Goal: Contribute content: Contribute content

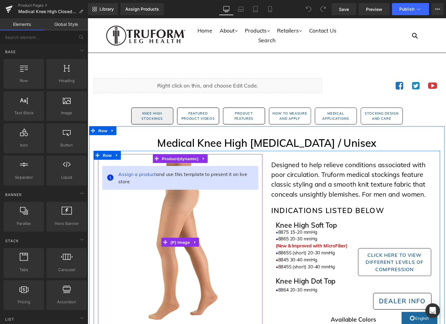
click at [245, 267] on img at bounding box center [182, 247] width 162 height 162
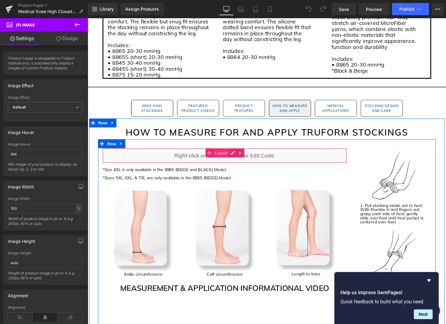
scroll to position [989, 0]
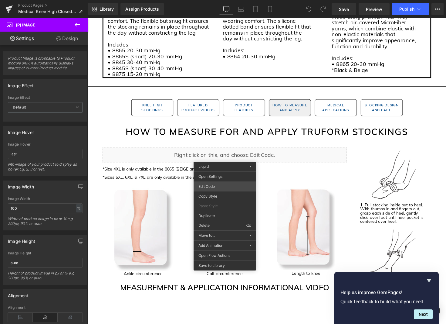
click at [211, 0] on div "You are previewing how the will restyle your page. You can not edit Elements in…" at bounding box center [223, 0] width 446 height 0
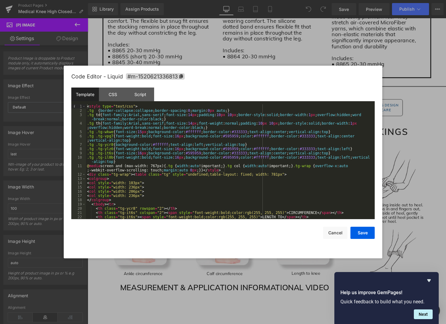
click at [211, 189] on div "< style type = "text/css" > .tg { border-collapse : collapse ; border-spacing :…" at bounding box center [229, 165] width 287 height 123
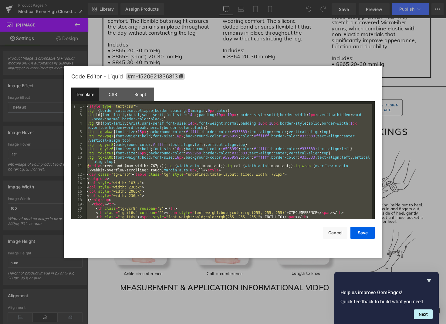
click at [211, 189] on div "< style type = "text/css" > .tg { border-collapse : collapse ; border-spacing :…" at bounding box center [229, 165] width 287 height 123
click at [329, 232] on button "Cancel" at bounding box center [335, 233] width 24 height 12
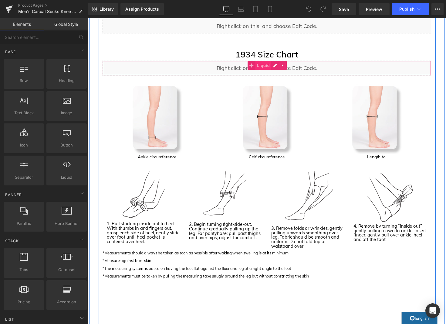
scroll to position [734, 0]
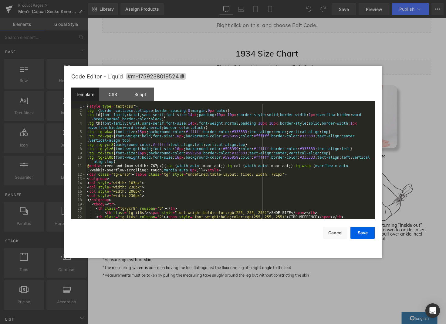
click at [251, 0] on div "You are previewing how the will restyle your page. You can not edit Elements in…" at bounding box center [223, 0] width 446 height 0
click at [233, 175] on div "< style type = "text/css" > .tg { border-collapse : collapse ; border-spacing :…" at bounding box center [229, 165] width 287 height 123
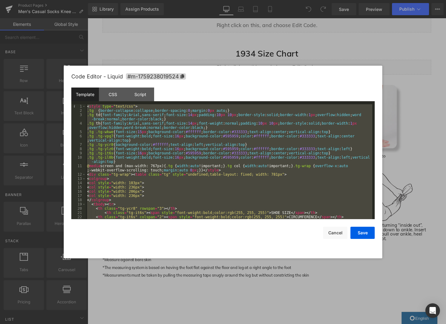
click at [233, 175] on div "< style type = "text/css" > .tg { border-collapse : collapse ; border-spacing :…" at bounding box center [229, 165] width 287 height 123
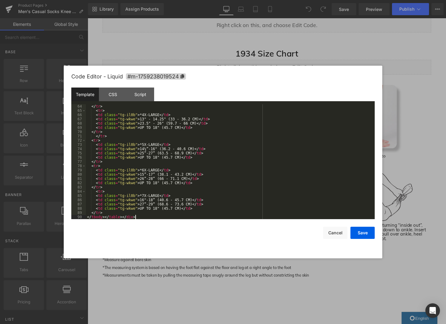
scroll to position [289, 0]
click at [367, 234] on button "Save" at bounding box center [363, 233] width 24 height 12
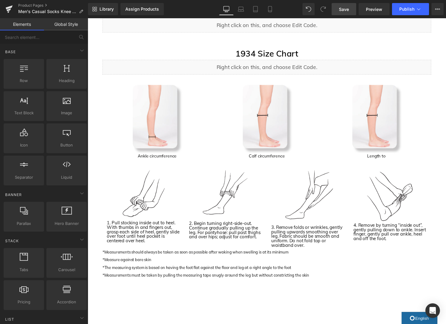
click at [339, 9] on link "Save" at bounding box center [344, 9] width 25 height 12
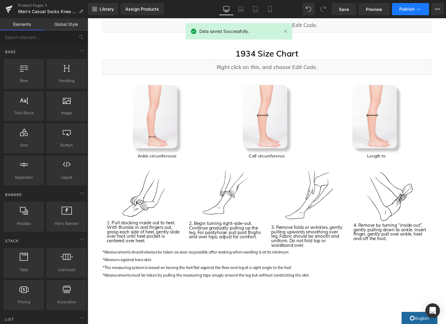
click at [414, 8] on span "Publish" at bounding box center [407, 9] width 15 height 5
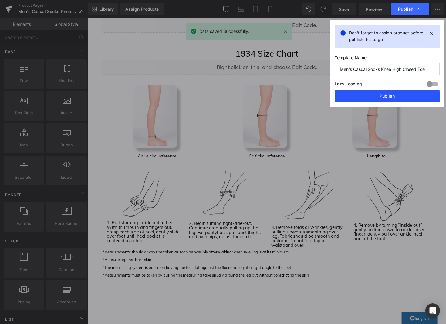
click at [409, 93] on button "Publish" at bounding box center [387, 96] width 105 height 12
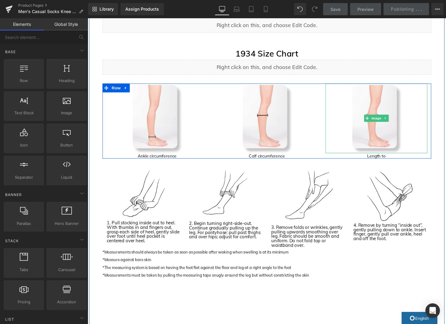
scroll to position [738, 0]
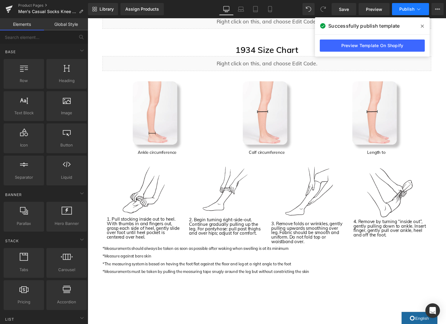
click at [410, 8] on span "Publish" at bounding box center [407, 9] width 15 height 5
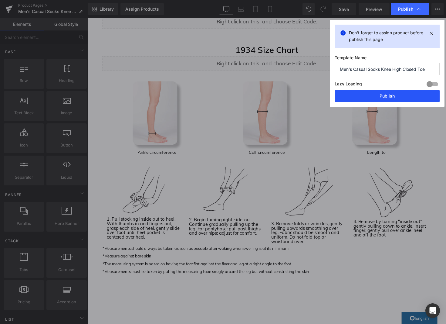
click at [400, 95] on button "Publish" at bounding box center [387, 96] width 105 height 12
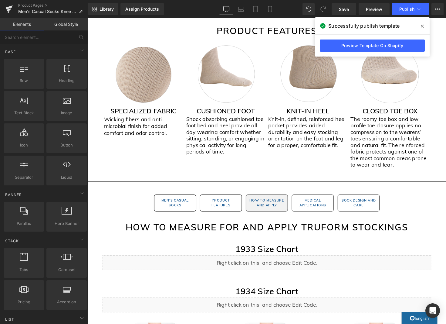
scroll to position [533, 0]
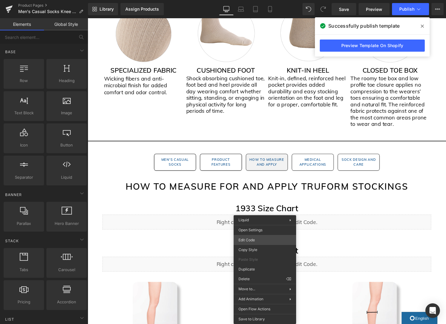
click at [253, 0] on div "You are previewing how the will restyle your page. You can not edit Elements in…" at bounding box center [223, 0] width 446 height 0
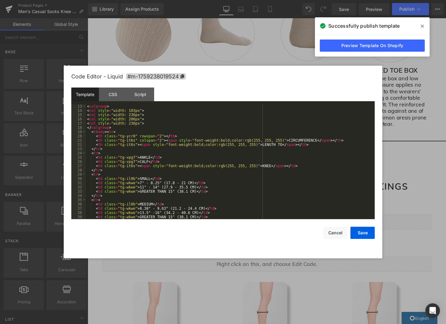
scroll to position [0, 0]
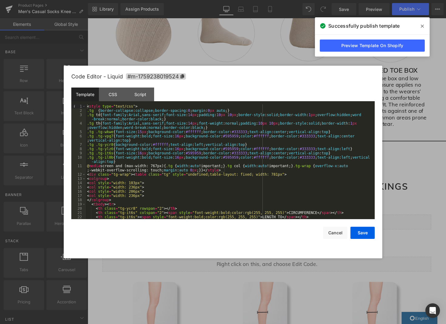
click at [171, 152] on div "< style type = "text/css" > .tg { border-collapse : collapse ; border-spacing :…" at bounding box center [229, 165] width 287 height 123
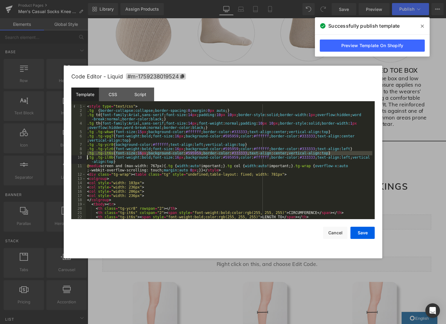
click at [346, 154] on div "< style type = "text/css" > .tg { border-collapse : collapse ; border-spacing :…" at bounding box center [229, 165] width 287 height 123
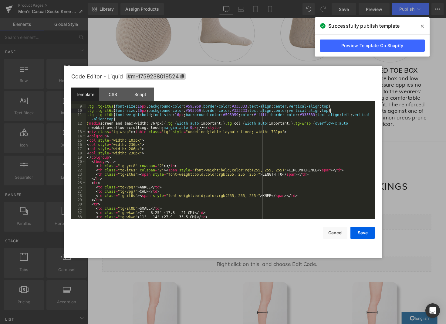
scroll to position [47, 0]
click at [373, 232] on button "Save" at bounding box center [363, 233] width 24 height 12
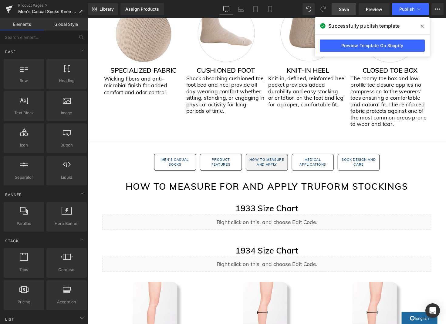
click at [344, 9] on span "Save" at bounding box center [344, 9] width 10 height 6
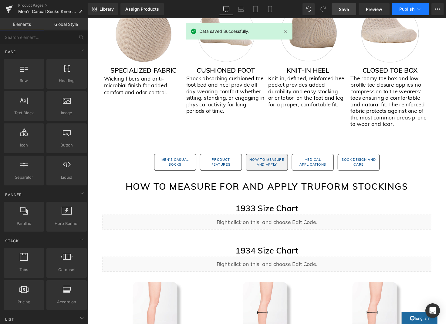
click at [420, 9] on icon at bounding box center [418, 9] width 3 height 2
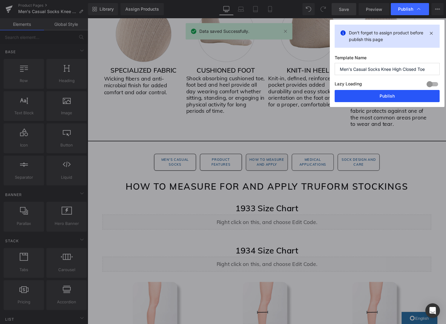
click at [388, 97] on button "Publish" at bounding box center [387, 96] width 105 height 12
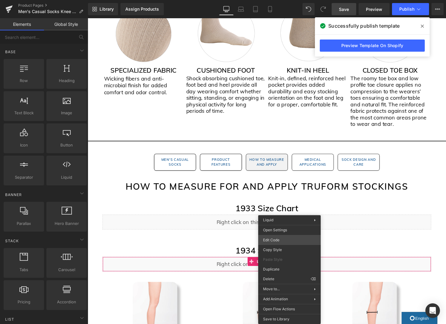
click at [276, 0] on div "You are previewing how the will restyle your page. You can not edit Elements in…" at bounding box center [223, 0] width 446 height 0
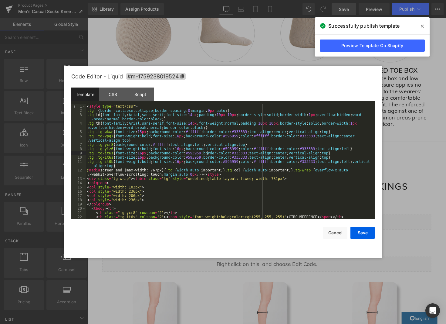
click at [208, 152] on div "< style type = "text/css" > .tg { border-collapse : collapse ; border-spacing :…" at bounding box center [229, 165] width 287 height 123
click at [162, 157] on div "< style type = "text/css" > .tg { border-collapse : collapse ; border-spacing :…" at bounding box center [229, 165] width 287 height 123
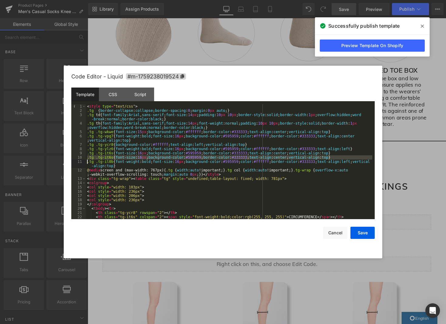
click at [162, 157] on div "< style type = "text/css" > .tg { border-collapse : collapse ; border-spacing :…" at bounding box center [229, 165] width 287 height 123
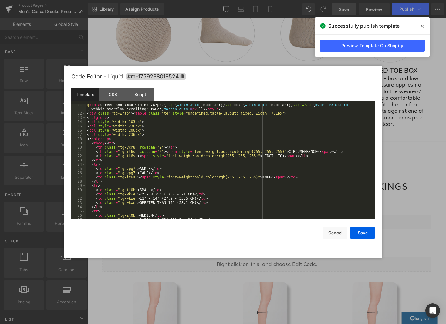
scroll to position [61, 0]
click at [215, 154] on div "@ media screen and (max-width: 767px) { .tg { width : auto !important; } .tg co…" at bounding box center [229, 167] width 287 height 128
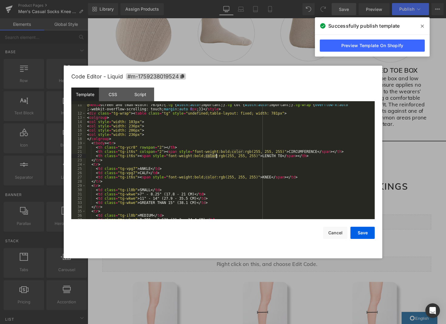
click at [215, 154] on div "@ media screen and (max-width: 767px) { .tg { width : auto !important; } .tg co…" at bounding box center [229, 167] width 287 height 128
click at [316, 155] on div "@ media screen and (max-width: 767px) { .tg { width : auto !important; } .tg co…" at bounding box center [229, 167] width 287 height 128
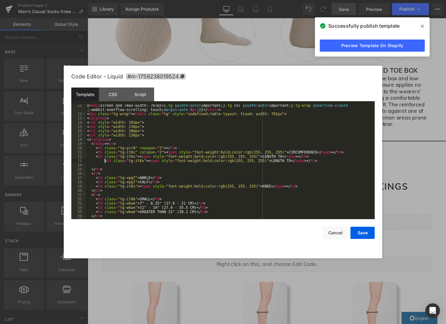
scroll to position [60, 0]
drag, startPoint x: 104, startPoint y: 159, endPoint x: 73, endPoint y: 160, distance: 31.6
click at [73, 160] on pre "11 12 13 14 15 16 17 18 19 20 21 22 23 24 25 26 27 28 29 30 31 32 33 34 35 36 3…" at bounding box center [223, 161] width 304 height 115
click at [91, 159] on div "@ media screen and (max-width: 767px) { .tg { width : auto !important; } .tg co…" at bounding box center [229, 166] width 287 height 128
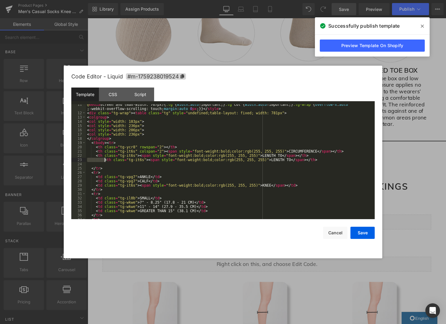
click at [91, 159] on div "@ media screen and (max-width: 767px) { .tg { width : auto !important; } .tg co…" at bounding box center [229, 166] width 287 height 128
click at [270, 158] on div "@ media screen and (max-width: 767px) { .tg { width : auto !important; } .tg co…" at bounding box center [229, 166] width 287 height 128
drag, startPoint x: 273, startPoint y: 158, endPoint x: 262, endPoint y: 159, distance: 11.0
click at [262, 159] on div "@ media screen and (max-width: 767px) { .tg { width : auto !important; } .tg co…" at bounding box center [229, 166] width 287 height 128
click at [87, 160] on div "@ media screen and (max-width: 767px) { .tg { width : auto !important; } .tg co…" at bounding box center [229, 166] width 287 height 128
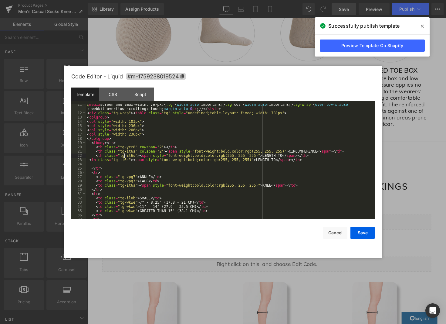
click at [124, 154] on div "@ media screen and (max-width: 767px) { .tg { width : auto !important; } .tg co…" at bounding box center [229, 166] width 287 height 128
click at [116, 159] on div "@ media screen and (max-width: 767px) { .tg { width : auto !important; } .tg co…" at bounding box center [229, 166] width 287 height 128
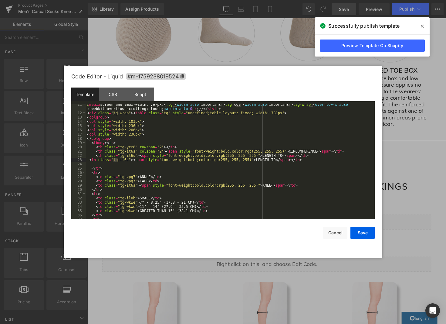
click at [116, 159] on div "@ media screen and (max-width: 767px) { .tg { width : auto !important; } .tg co…" at bounding box center [229, 166] width 287 height 128
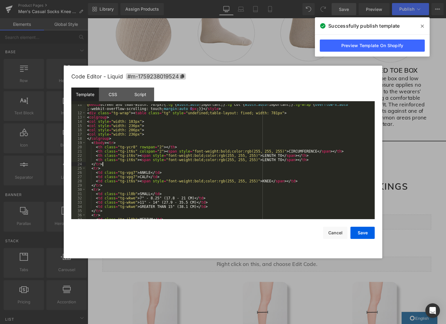
click at [152, 165] on div "@ media screen and (max-width: 767px) { .tg { width : auto !important; } .tg co…" at bounding box center [229, 166] width 287 height 128
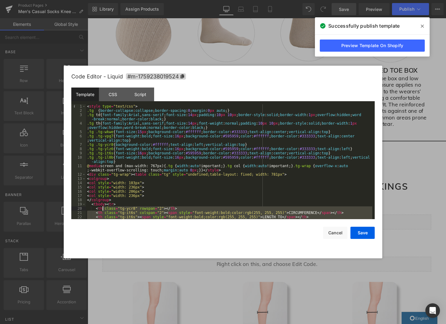
scroll to position [289, 0]
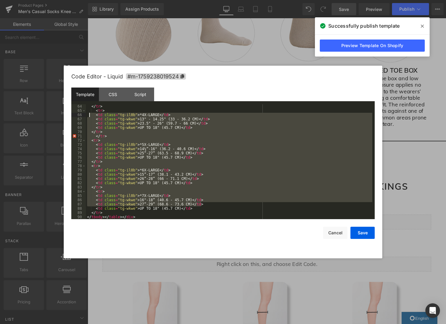
drag, startPoint x: 201, startPoint y: 206, endPoint x: 119, endPoint y: 124, distance: 115.5
click at [89, 117] on div "</ tr > < tr > < td class = "tg-il0b" > *4X-LARGE </ td > < td class = "tg-wkwe…" at bounding box center [229, 165] width 287 height 123
click at [128, 213] on div "</ tr > < tr > < td class = "tg-il0b" > *4X-LARGE </ td > < td class = "tg-wkwe…" at bounding box center [229, 165] width 287 height 123
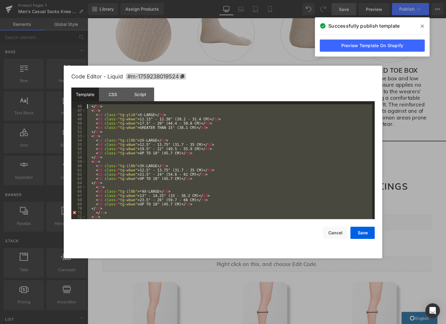
scroll to position [213, 0]
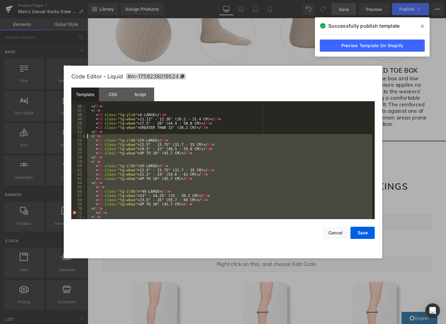
drag, startPoint x: 119, startPoint y: 212, endPoint x: 85, endPoint y: 135, distance: 83.9
click at [85, 135] on pre "46 47 48 49 50 51 52 53 54 55 56 57 58 59 60 61 62 63 64 65 66 67 68 69 70 71 7…" at bounding box center [223, 161] width 304 height 115
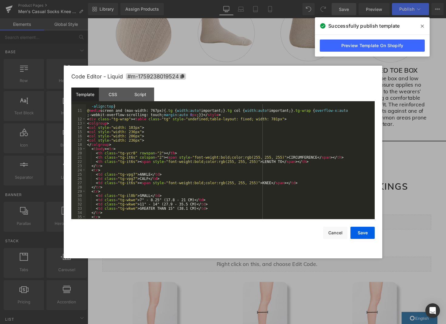
scroll to position [55, 0]
click at [145, 152] on div ".tg .tg-il0b { font-weight : bold ; font-size : 16 px ; background-color : #595…" at bounding box center [229, 164] width 287 height 128
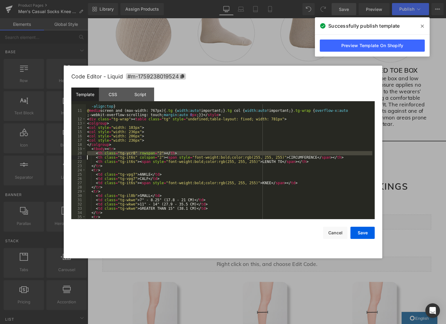
click at [143, 152] on div ".tg .tg-il0b { font-weight : bold ; font-size : 16 px ; background-color : #595…" at bounding box center [229, 164] width 287 height 128
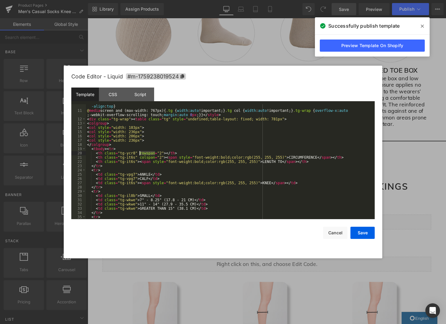
click at [143, 152] on div ".tg .tg-il0b { font-weight : bold ; font-size : 16 px ; background-color : #595…" at bounding box center [229, 164] width 287 height 128
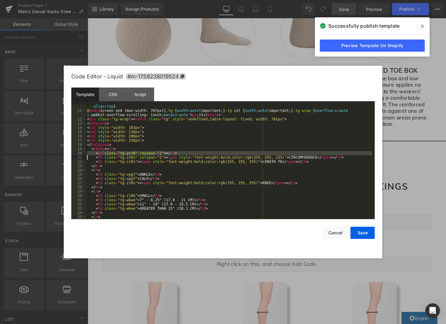
click at [147, 157] on div ".tg .tg-il0b { font-weight : bold ; font-size : 16 px ; background-color : #595…" at bounding box center [229, 164] width 287 height 128
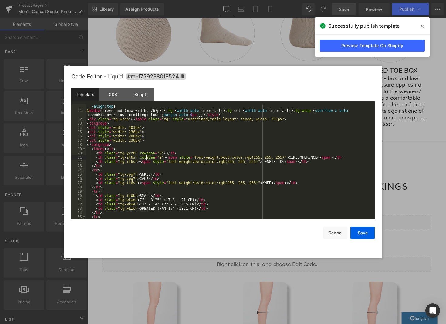
click at [147, 157] on div ".tg .tg-il0b { font-weight : bold ; font-size : 16 px ; background-color : #595…" at bounding box center [229, 164] width 287 height 128
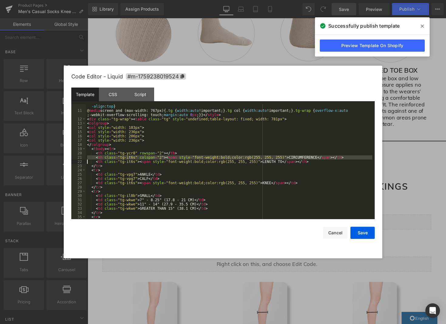
click at [147, 157] on div ".tg .tg-il0b { font-weight : bold ; font-size : 16 px ; background-color : #595…" at bounding box center [229, 164] width 287 height 128
click at [189, 153] on div ".tg .tg-il0b { font-weight : bold ; font-size : 16 px ; background-color : #595…" at bounding box center [229, 164] width 287 height 128
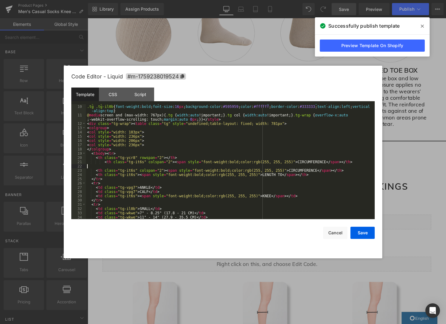
scroll to position [51, 0]
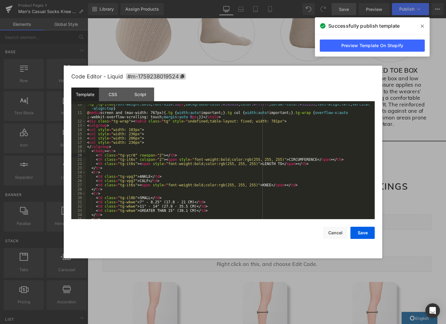
click at [159, 159] on div ".tg .tg-il0b { font-weight : bold ; font-size : 16 px ; background-color : #595…" at bounding box center [229, 166] width 287 height 128
click at [159, 159] on div ".tg .tg-il0b { font-weight : bold ; font-size : 16 px ; background-color : #595…" at bounding box center [229, 165] width 287 height 128
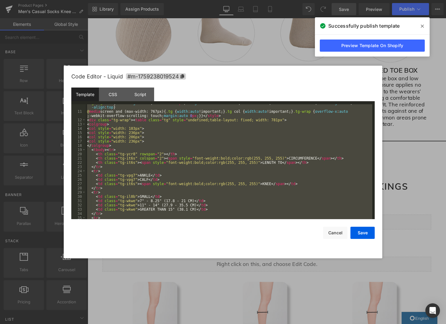
click at [159, 159] on div ".tg .tg-il0b { font-weight : bold ; font-size : 16 px ; background-color : #595…" at bounding box center [229, 165] width 287 height 128
click at [160, 158] on div ".tg .tg-il0b { font-weight : bold ; font-size : 16 px ; background-color : #595…" at bounding box center [229, 165] width 287 height 128
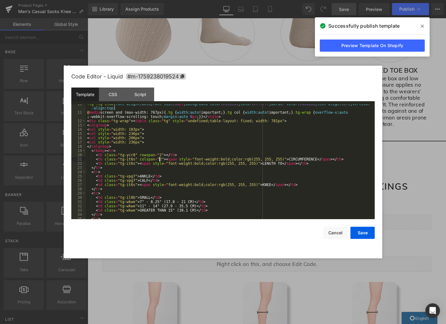
click at [160, 158] on div ".tg .tg-il0b { font-weight : bold ; font-size : 16 px ; background-color : #595…" at bounding box center [229, 166] width 287 height 128
click at [196, 155] on div ".tg .tg-il0b { font-weight : bold ; font-size : 16 px ; background-color : #595…" at bounding box center [229, 166] width 287 height 128
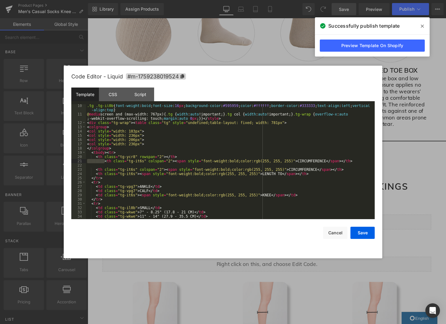
drag, startPoint x: 104, startPoint y: 161, endPoint x: 83, endPoint y: 162, distance: 21.6
click at [83, 162] on pre "10 11 12 13 14 15 16 17 18 19 20 21 22 23 24 25 26 27 28 29 30 31 32 33 34 35 3…" at bounding box center [223, 161] width 304 height 115
click at [93, 171] on div ".tg .tg-il0b { font-weight : bold ; font-size : 16 px ; background-color : #595…" at bounding box center [229, 168] width 287 height 128
click at [104, 160] on div ".tg .tg-il0b { font-weight : bold ; font-size : 16 px ; background-color : #595…" at bounding box center [229, 168] width 287 height 128
click at [95, 169] on div ".tg .tg-il0b { font-weight : bold ; font-size : 16 px ; background-color : #595…" at bounding box center [229, 168] width 287 height 128
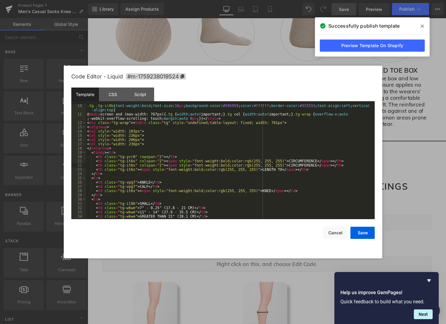
click at [178, 172] on div ".tg .tg-il0b { font-weight : bold ; font-size : 16 px ; background-color : #595…" at bounding box center [229, 168] width 287 height 128
click at [360, 237] on button "Save" at bounding box center [363, 233] width 24 height 12
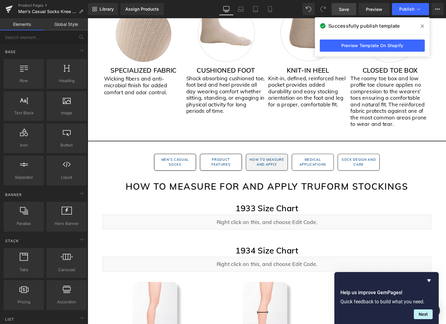
click at [350, 10] on link "Save" at bounding box center [344, 9] width 25 height 12
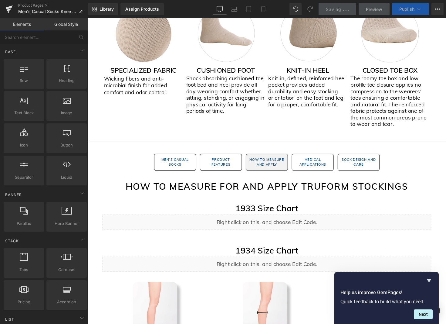
click at [409, 9] on span "Publish" at bounding box center [407, 9] width 15 height 5
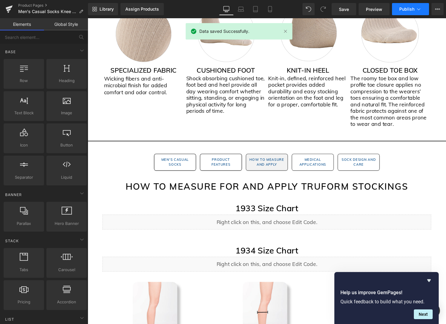
click at [409, 9] on span "Publish" at bounding box center [407, 9] width 15 height 5
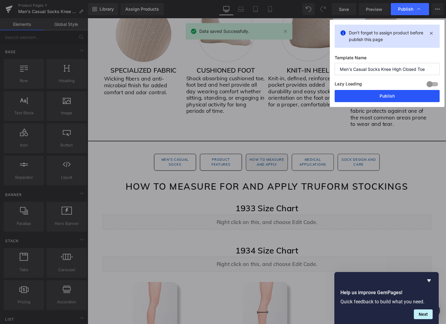
click at [389, 97] on button "Publish" at bounding box center [387, 96] width 105 height 12
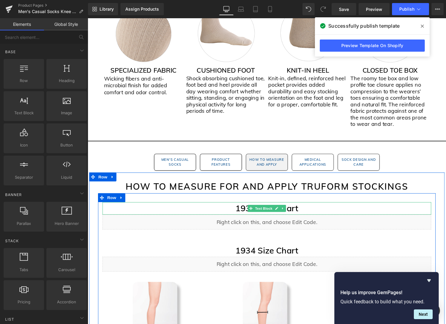
scroll to position [530, 0]
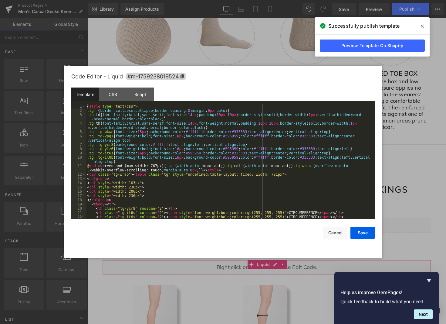
click at [265, 0] on div "You are previewing how the will restyle your page. You can not edit Elements in…" at bounding box center [223, 0] width 446 height 0
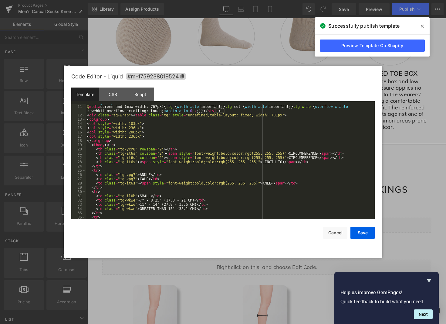
scroll to position [59, 0]
click at [240, 153] on div ".tg .tg-il0b { font-weight : bold ; font-size : 16 px ; background-color : #595…" at bounding box center [229, 160] width 287 height 128
click at [238, 155] on div ".tg .tg-il0b { font-weight : bold ; font-size : 16 px ; background-color : #595…" at bounding box center [229, 160] width 287 height 128
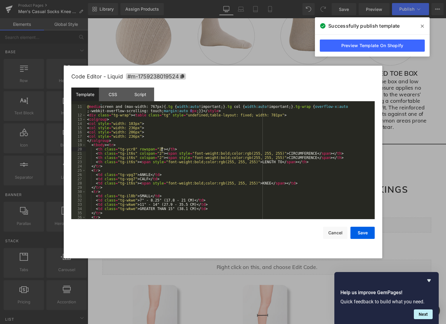
click at [161, 149] on div ".tg .tg-il0b { font-weight : bold ; font-size : 16 px ; background-color : #595…" at bounding box center [229, 160] width 287 height 128
click at [162, 152] on div ".tg .tg-il0b { font-weight : bold ; font-size : 16 px ; background-color : #595…" at bounding box center [229, 160] width 287 height 128
click at [181, 162] on div ".tg .tg-il0b { font-weight : bold ; font-size : 16 px ; background-color : #595…" at bounding box center [229, 160] width 287 height 128
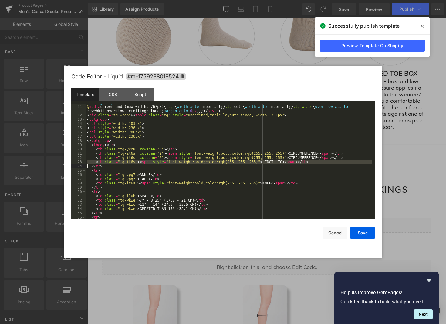
click at [184, 153] on div ".tg .tg-il0b { font-weight : bold ; font-size : 16 px ; background-color : #595…" at bounding box center [229, 160] width 287 height 128
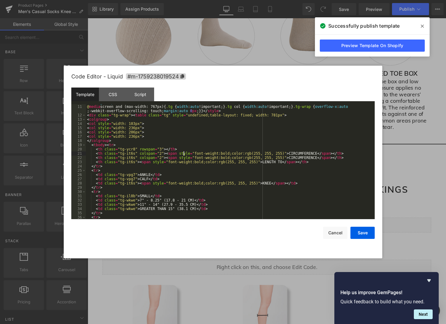
click at [184, 153] on div ".tg .tg-il0b { font-weight : bold ; font-size : 16 px ; background-color : #595…" at bounding box center [229, 160] width 287 height 128
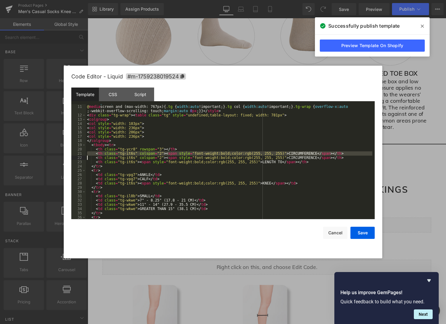
click at [184, 153] on div ".tg .tg-il0b { font-weight : bold ; font-size : 16 px ; background-color : #595…" at bounding box center [229, 160] width 287 height 128
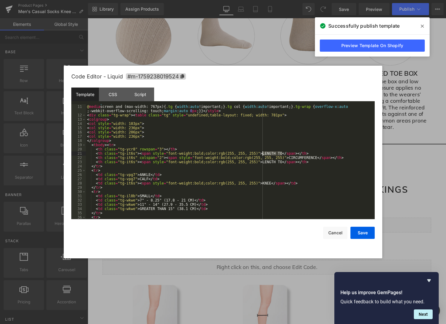
drag, startPoint x: 282, startPoint y: 152, endPoint x: 263, endPoint y: 153, distance: 18.9
click at [263, 153] on div ".tg .tg-il0b { font-weight : bold ; font-size : 16 px ; background-color : #595…" at bounding box center [229, 160] width 287 height 128
click at [363, 233] on button "Save" at bounding box center [363, 233] width 24 height 12
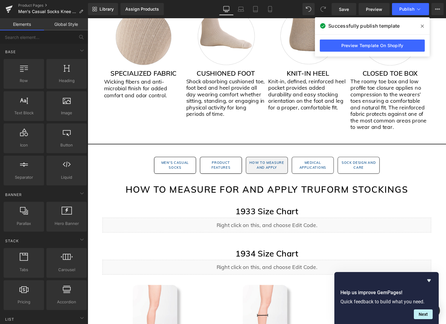
scroll to position [530, 0]
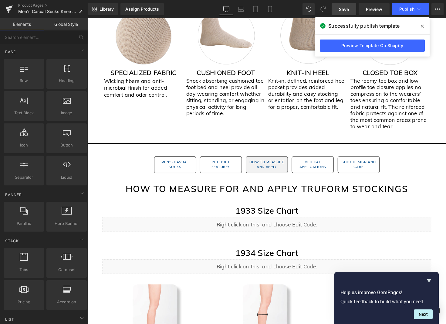
click at [349, 8] on span "Save" at bounding box center [344, 9] width 10 height 6
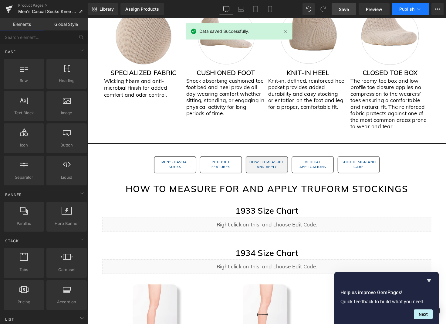
click at [417, 9] on icon at bounding box center [418, 9] width 3 height 2
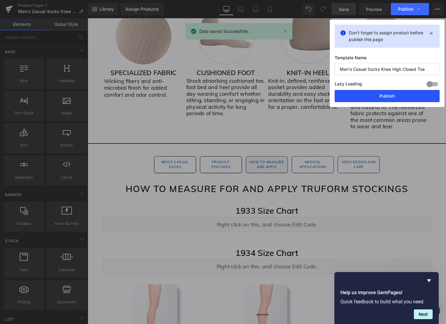
click at [395, 97] on button "Publish" at bounding box center [387, 96] width 105 height 12
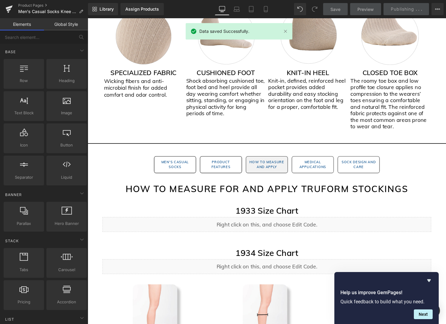
scroll to position [529, 0]
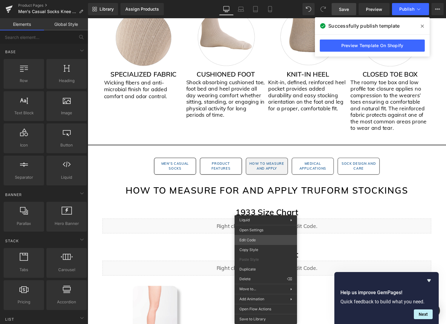
click at [258, 0] on div "You are previewing how the will restyle your page. You can not edit Elements in…" at bounding box center [223, 0] width 446 height 0
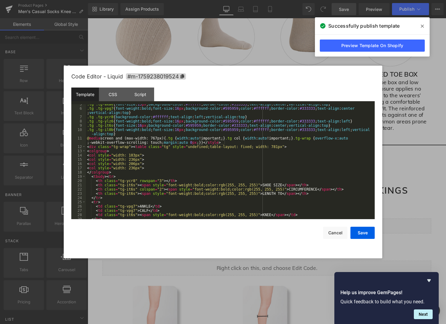
scroll to position [29, 0]
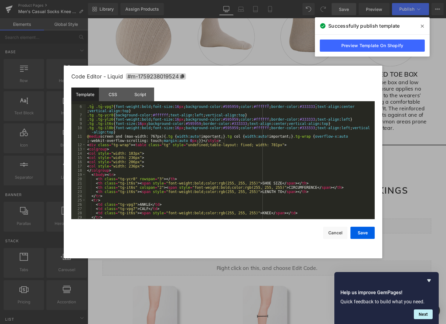
click at [231, 183] on div ".tg .tg-wkwe { font-size : 15 px ; background-color : #ffffff ; border-color : …" at bounding box center [229, 161] width 287 height 123
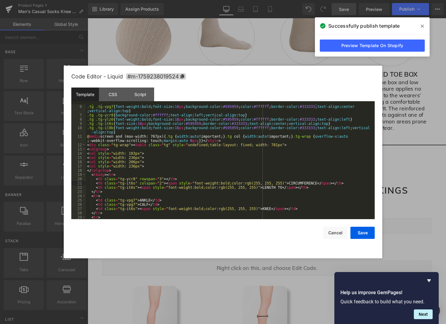
click at [162, 178] on div ".tg .tg-wkwe { font-size : 15 px ; background-color : #ffffff ; border-color : …" at bounding box center [229, 161] width 287 height 123
click at [224, 181] on div ".tg .tg-wkwe { font-size : 15 px ; background-color : #ffffff ; border-color : …" at bounding box center [229, 161] width 287 height 123
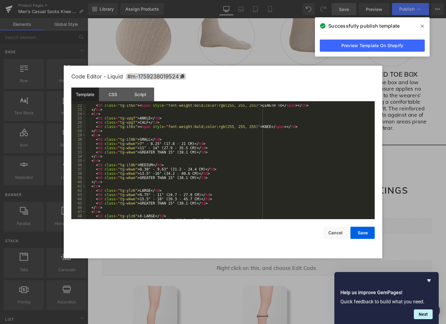
scroll to position [111, 0]
click at [339, 233] on button "Cancel" at bounding box center [335, 233] width 24 height 12
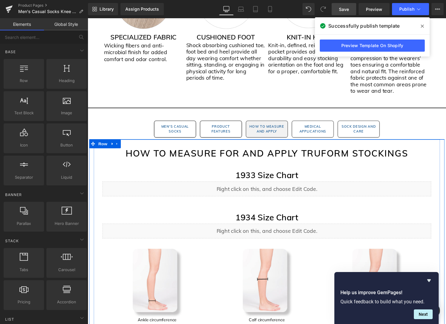
scroll to position [567, 0]
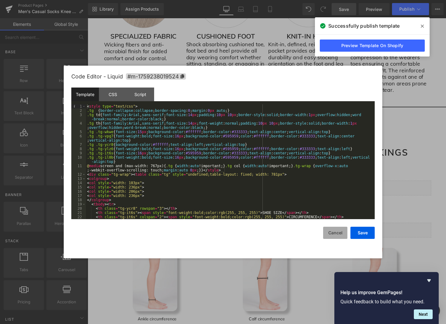
click at [342, 233] on button "Cancel" at bounding box center [335, 233] width 24 height 12
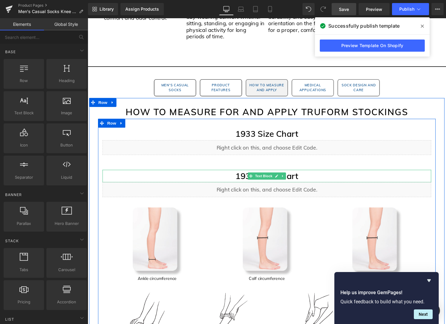
scroll to position [609, 0]
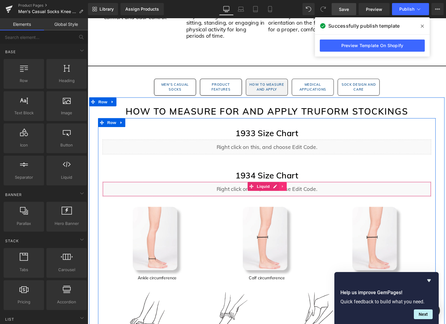
click at [288, 192] on icon at bounding box center [288, 190] width 4 height 5
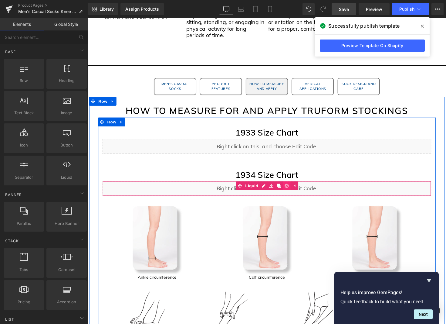
click at [292, 191] on icon at bounding box center [292, 190] width 4 height 4
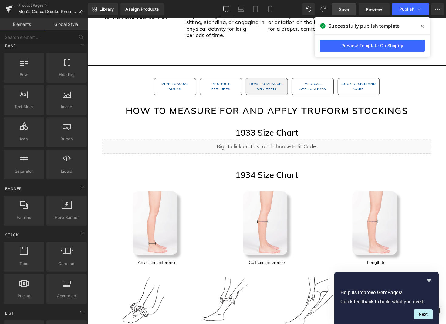
scroll to position [0, 0]
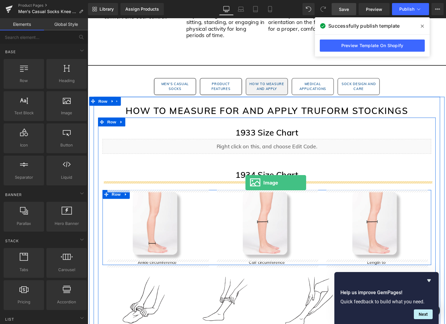
drag, startPoint x: 152, startPoint y: 132, endPoint x: 250, endPoint y: 186, distance: 111.7
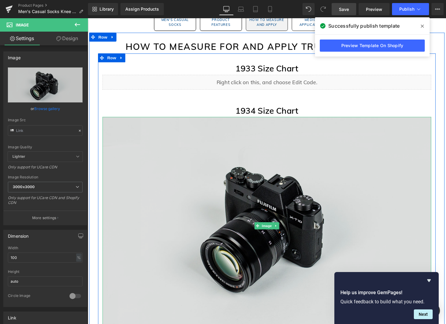
scroll to position [724, 0]
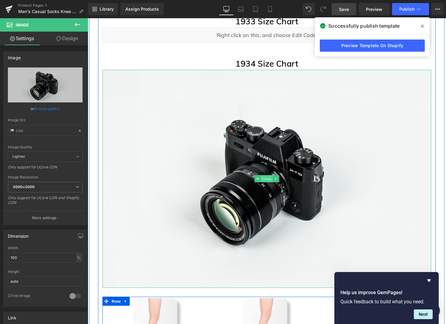
click at [272, 184] on span "Image" at bounding box center [271, 182] width 13 height 7
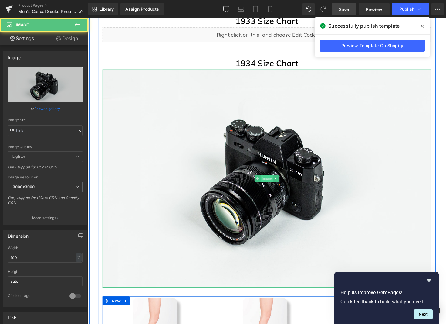
scroll to position [726, 0]
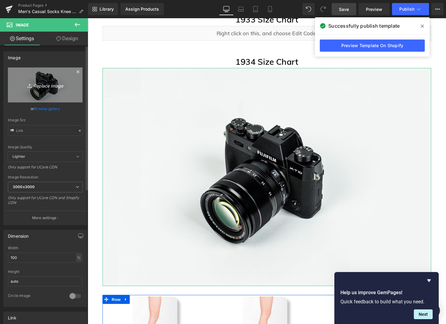
click at [53, 90] on link "Replace Image" at bounding box center [45, 84] width 75 height 35
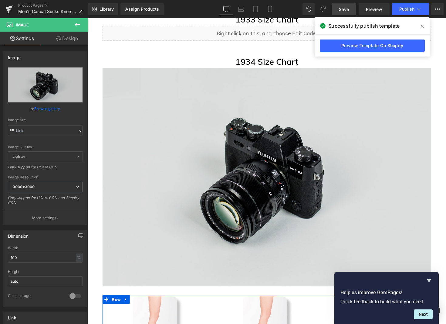
type input "C:\fakepath\1934 Size Chart Image.jpg"
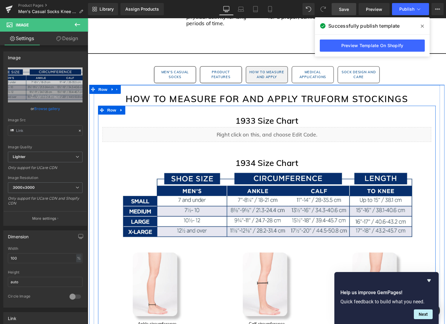
scroll to position [628, 0]
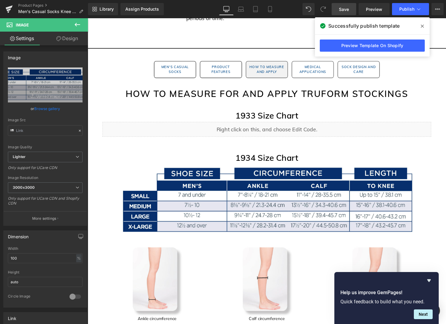
click at [343, 10] on span "Save" at bounding box center [344, 9] width 10 height 6
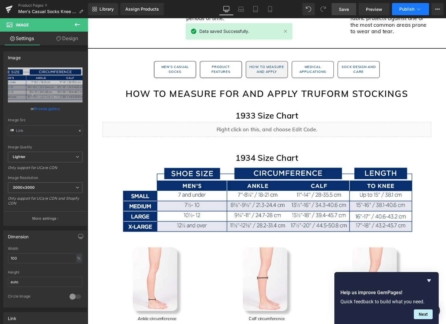
click at [414, 11] on span "Publish" at bounding box center [407, 9] width 15 height 5
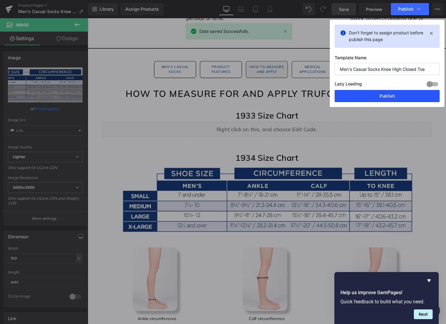
click at [390, 97] on button "Publish" at bounding box center [387, 96] width 105 height 12
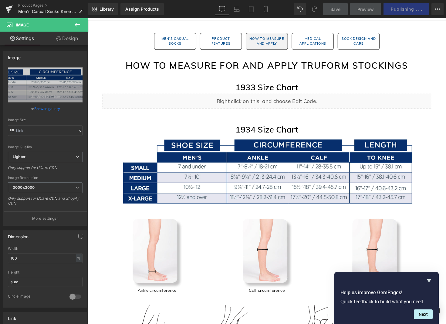
scroll to position [653, 0]
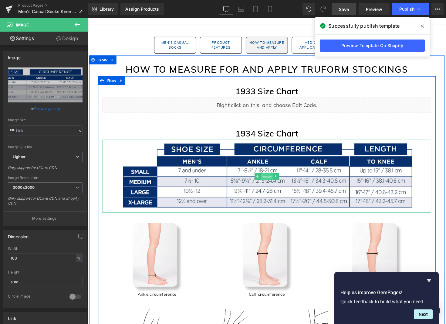
click at [274, 180] on span "Image" at bounding box center [271, 179] width 13 height 7
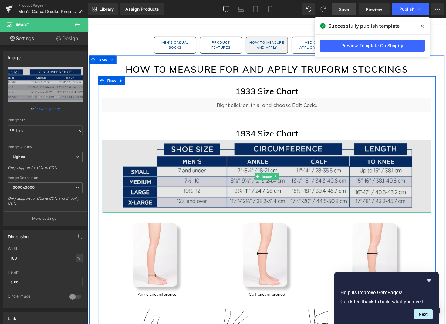
scroll to position [652, 0]
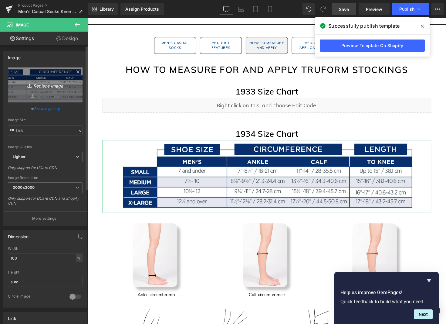
click at [49, 88] on icon "Replace Image" at bounding box center [45, 85] width 49 height 8
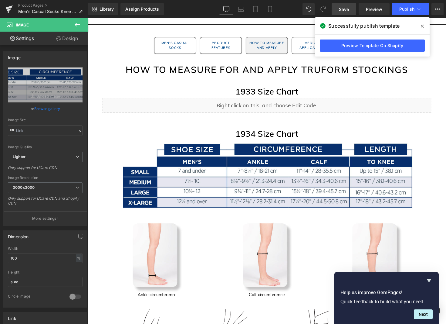
type input "C:\fakepath\1934 Size Chart Image.jpg"
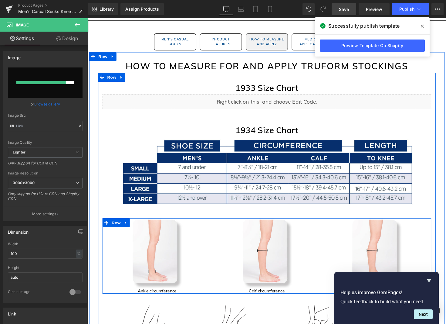
scroll to position [670, 0]
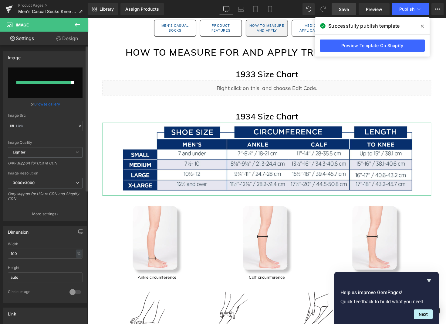
click at [55, 105] on link "Browse gallery" at bounding box center [47, 104] width 26 height 11
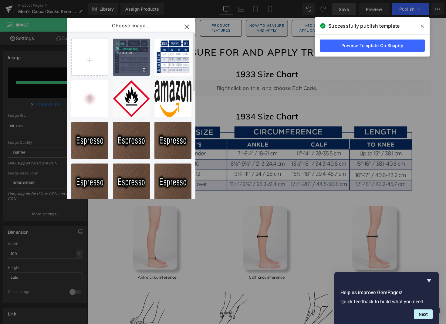
click at [135, 53] on p "153.49 KB" at bounding box center [131, 53] width 31 height 5
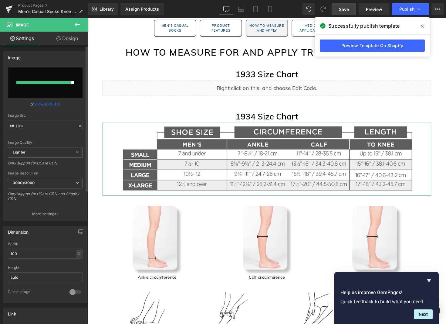
scroll to position [3, 0]
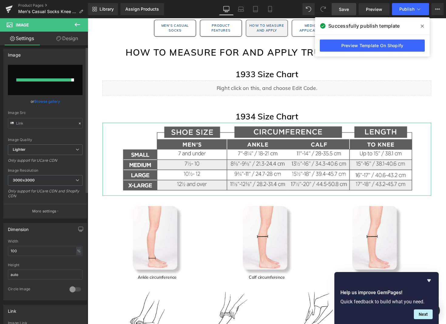
click at [55, 79] on div at bounding box center [43, 79] width 55 height 3
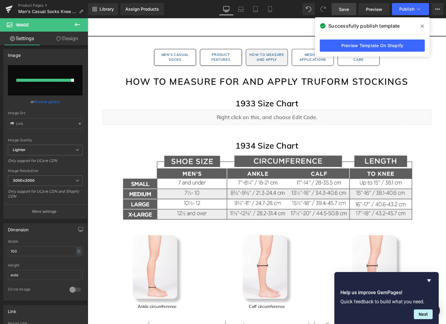
scroll to position [640, 0]
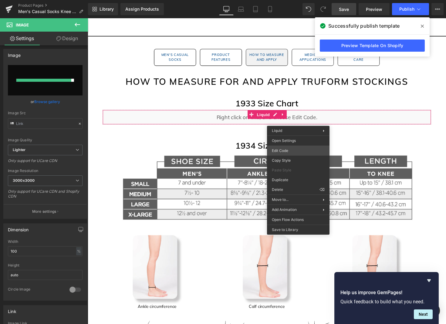
click at [291, 0] on div "Image You are previewing how the will restyle your page. You can not edit Eleme…" at bounding box center [223, 0] width 446 height 0
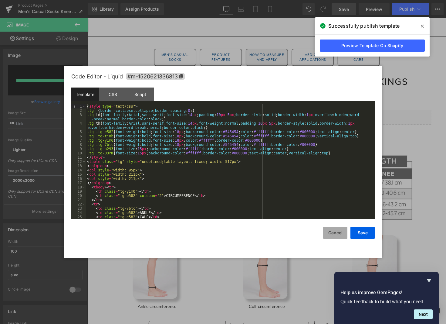
click at [339, 235] on button "Cancel" at bounding box center [335, 233] width 24 height 12
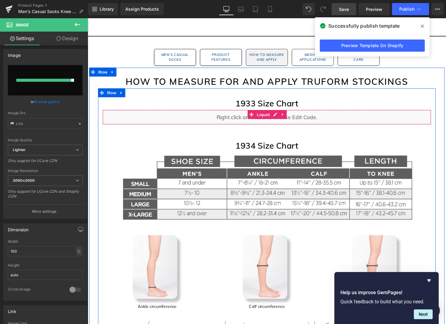
drag, startPoint x: 287, startPoint y: 116, endPoint x: 299, endPoint y: 124, distance: 14.7
click at [287, 116] on icon at bounding box center [287, 116] width 1 height 3
click at [292, 118] on icon at bounding box center [292, 116] width 4 height 4
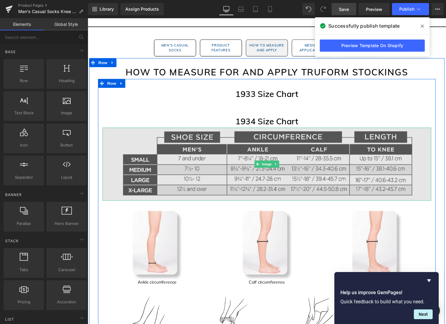
scroll to position [649, 0]
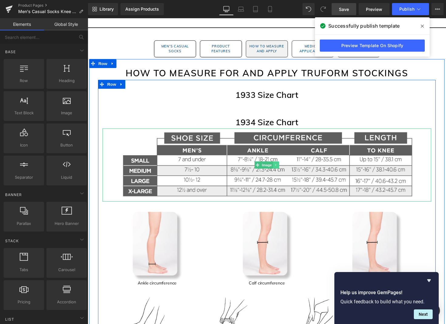
click at [283, 170] on link at bounding box center [281, 168] width 6 height 7
click at [278, 169] on icon at bounding box center [277, 168] width 3 height 3
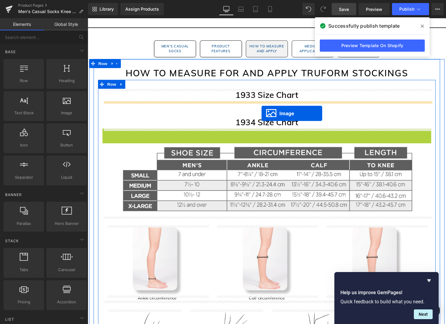
drag, startPoint x: 261, startPoint y: 168, endPoint x: 266, endPoint y: 116, distance: 52.2
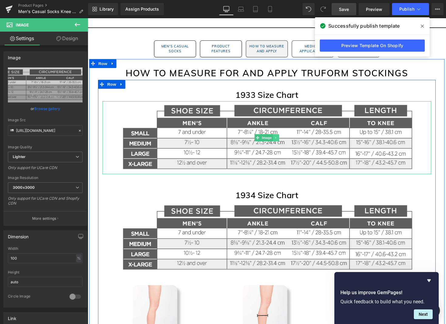
drag, startPoint x: 274, startPoint y: 140, endPoint x: 278, endPoint y: 143, distance: 5.1
click at [274, 140] on span "Image" at bounding box center [271, 140] width 13 height 7
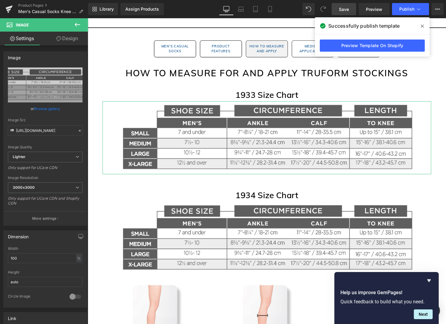
click at [69, 38] on link "Design" at bounding box center [67, 39] width 44 height 14
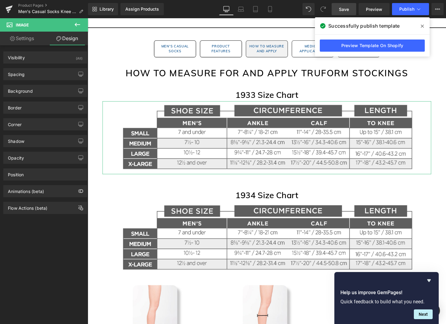
drag, startPoint x: 34, startPoint y: 39, endPoint x: 58, endPoint y: 49, distance: 26.1
click at [34, 39] on link "Settings" at bounding box center [22, 39] width 44 height 14
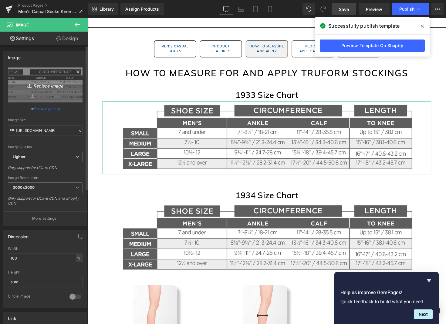
click at [53, 90] on link "Replace Image" at bounding box center [45, 84] width 75 height 35
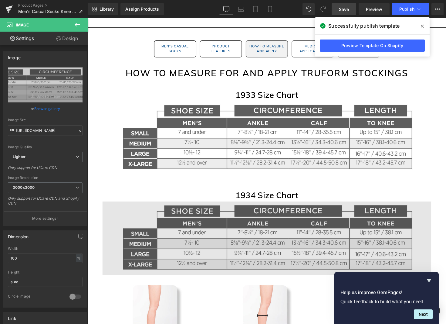
type input "C:\fakepath\1933 Size Chart Image.jpg"
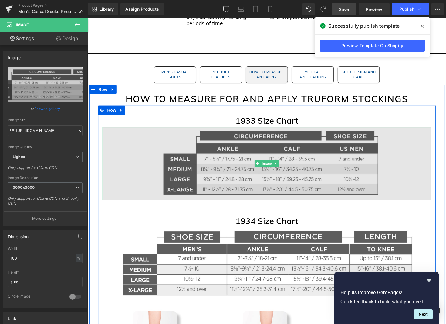
scroll to position [620, 0]
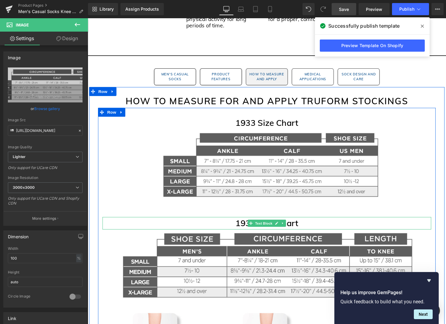
drag, startPoint x: 273, startPoint y: 229, endPoint x: 305, endPoint y: 231, distance: 32.0
click at [273, 229] on span "Text Block" at bounding box center [268, 228] width 20 height 7
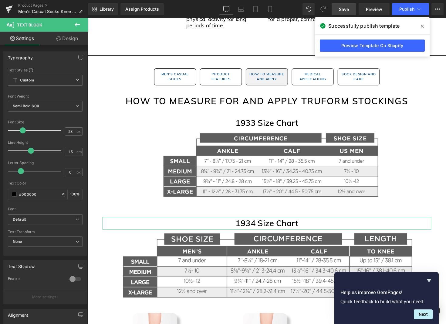
click at [72, 39] on link "Design" at bounding box center [67, 39] width 44 height 14
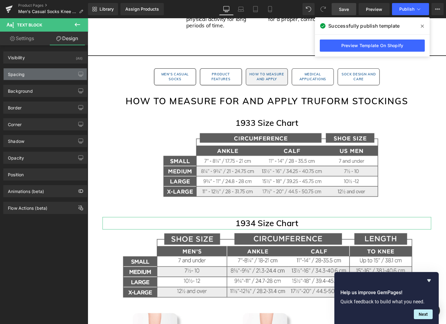
click at [35, 73] on div "Spacing" at bounding box center [45, 74] width 83 height 12
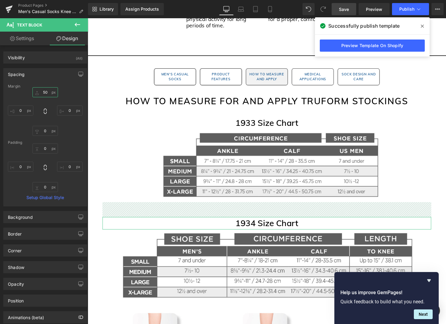
click at [44, 92] on input "50" at bounding box center [45, 92] width 26 height 10
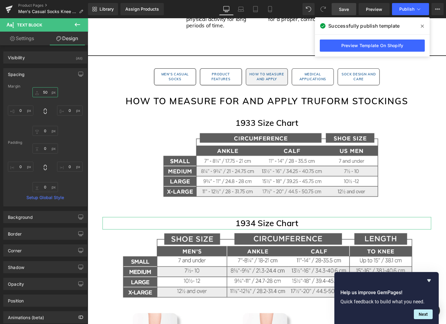
click at [44, 92] on input "50" at bounding box center [45, 92] width 26 height 10
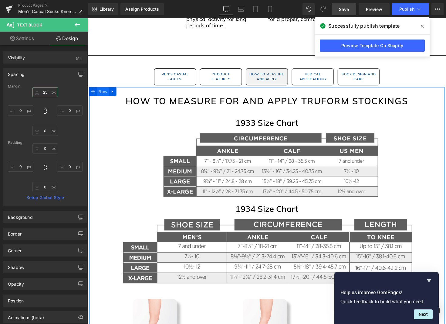
type input "25"
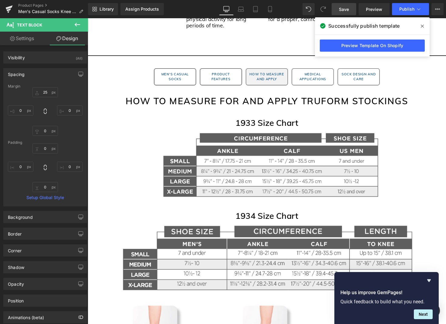
click at [345, 11] on span "Save" at bounding box center [344, 9] width 10 height 6
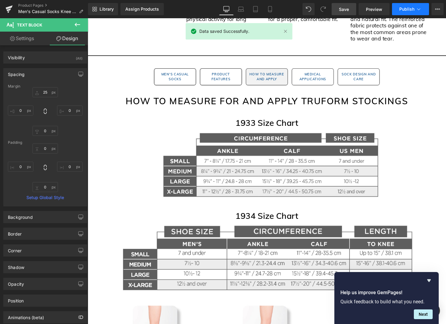
click at [408, 11] on span "Publish" at bounding box center [407, 9] width 15 height 5
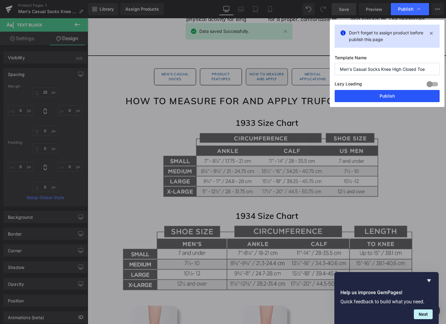
click at [393, 93] on button "Publish" at bounding box center [387, 96] width 105 height 12
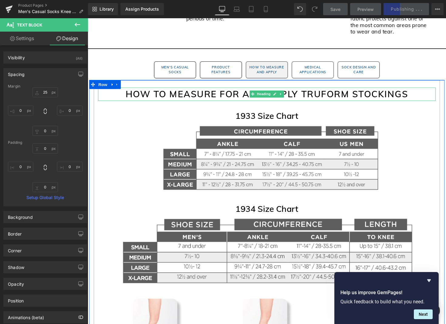
scroll to position [626, 0]
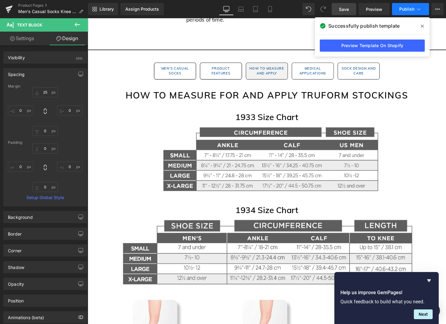
click at [407, 13] on button "Publish" at bounding box center [410, 9] width 37 height 12
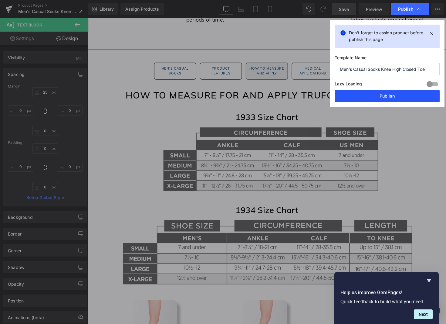
drag, startPoint x: 394, startPoint y: 95, endPoint x: 134, endPoint y: 2, distance: 276.4
click at [394, 95] on button "Publish" at bounding box center [387, 96] width 105 height 12
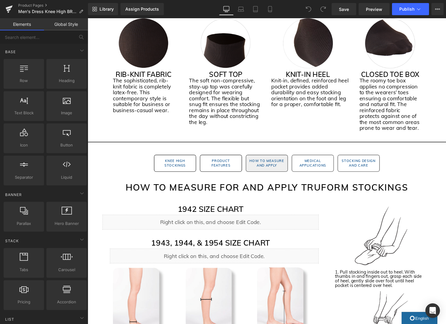
scroll to position [598, 0]
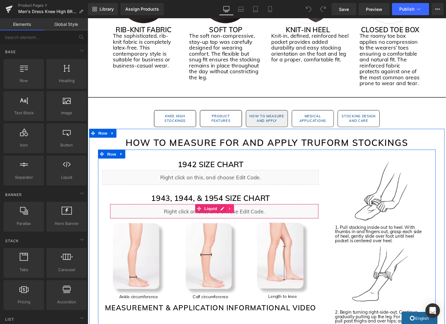
click at [236, 213] on link at bounding box center [234, 213] width 8 height 9
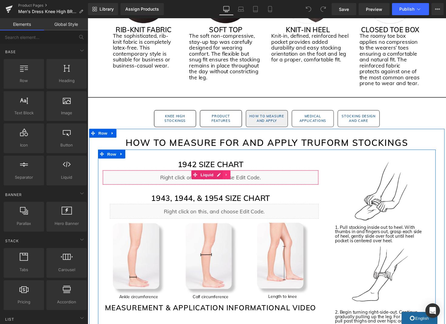
click at [231, 178] on icon at bounding box center [230, 178] width 4 height 5
click at [234, 179] on icon at bounding box center [234, 178] width 4 height 4
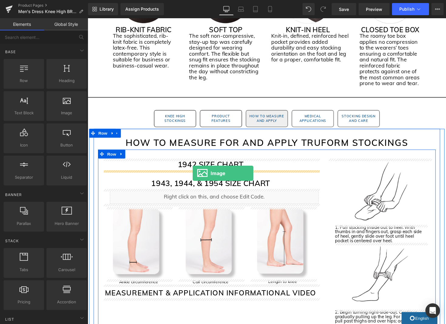
drag, startPoint x: 159, startPoint y: 132, endPoint x: 195, endPoint y: 177, distance: 57.4
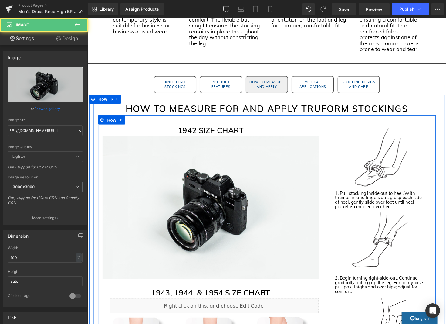
scroll to position [680, 0]
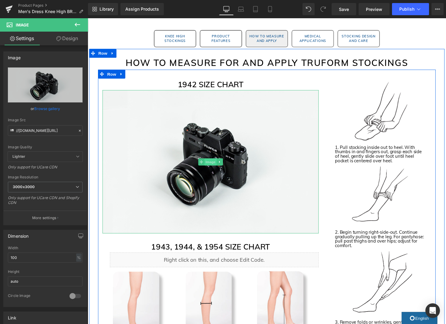
click at [213, 167] on span "Image" at bounding box center [213, 165] width 13 height 7
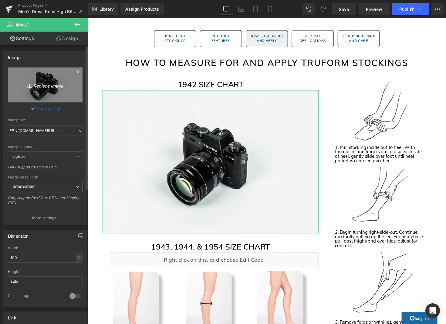
click at [42, 87] on icon "Replace Image" at bounding box center [45, 85] width 49 height 8
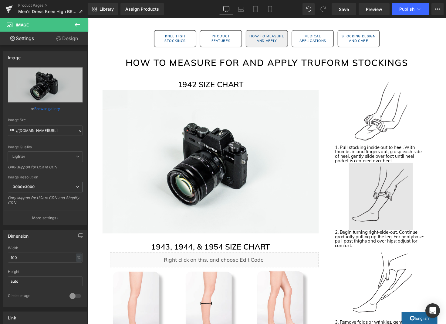
type input "C:\fakepath\1942 Size Chart Image.jpg"
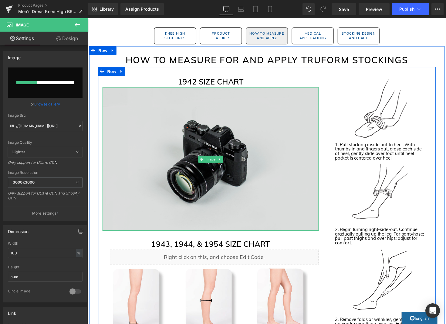
scroll to position [684, 0]
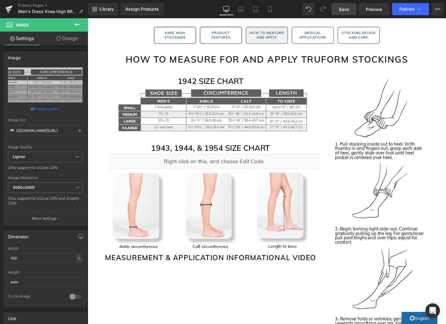
click at [339, 8] on link "Save" at bounding box center [344, 9] width 25 height 12
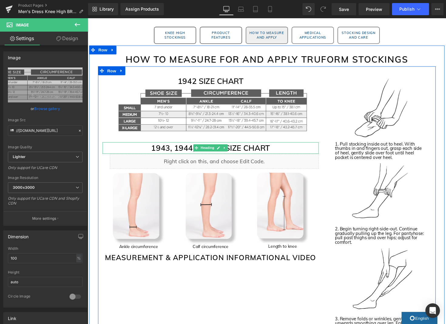
click at [175, 152] on h3 "1943, 1944, & 1954 SIZE CHART" at bounding box center [214, 151] width 222 height 12
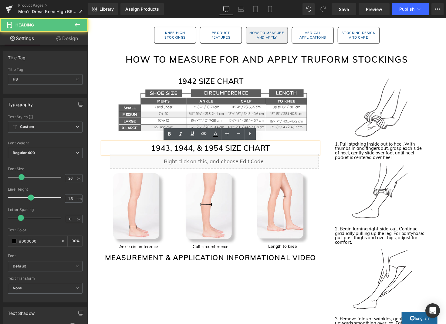
click at [155, 151] on h3 "1943, 1944, & 1954 SIZE CHART" at bounding box center [214, 151] width 222 height 12
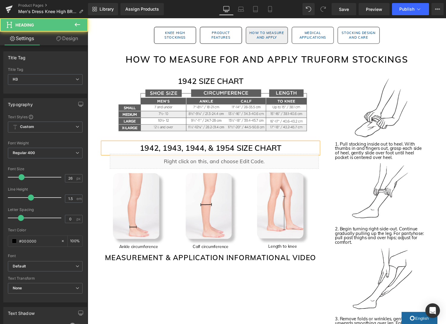
click at [234, 152] on h3 "1942, 1943, 1944, & 1954 SIZE CHART" at bounding box center [214, 151] width 222 height 12
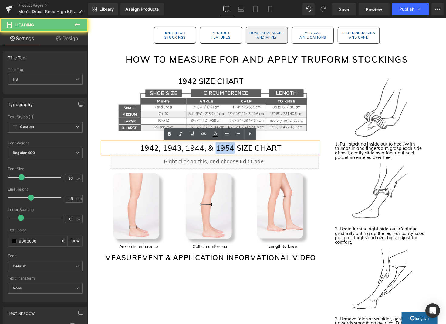
click at [234, 152] on h3 "1942, 1943, 1944, & 1954 SIZE CHART" at bounding box center [214, 151] width 222 height 12
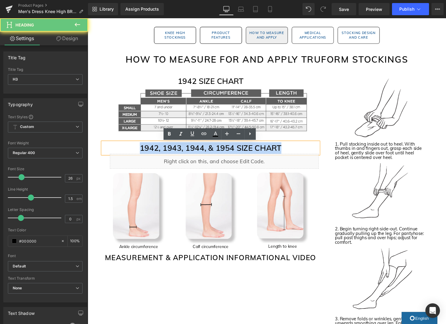
click at [234, 152] on h3 "1942, 1943, 1944, & 1954 SIZE CHART" at bounding box center [214, 151] width 222 height 12
copy h3 "1942, 1943, 1944, & 1954 SIZE CHART"
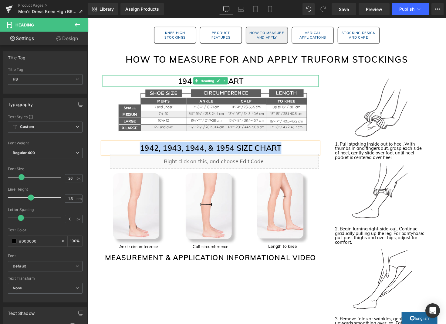
click at [187, 84] on h3 "1942 SIZE CHART" at bounding box center [214, 83] width 222 height 12
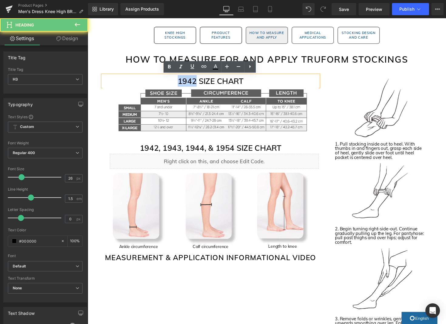
click at [187, 84] on h3 "1942 SIZE CHART" at bounding box center [214, 83] width 222 height 12
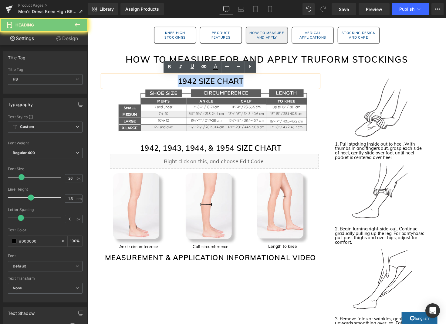
click at [187, 84] on h3 "1942 SIZE CHART" at bounding box center [214, 83] width 222 height 12
paste div
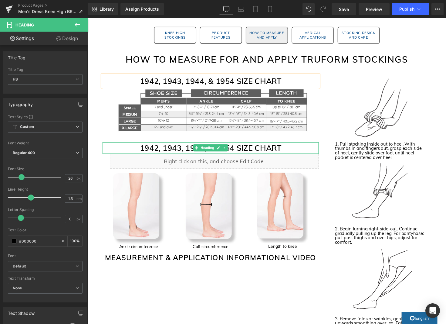
click at [226, 151] on link at bounding box center [228, 150] width 6 height 7
click at [231, 153] on icon at bounding box center [231, 150] width 3 height 3
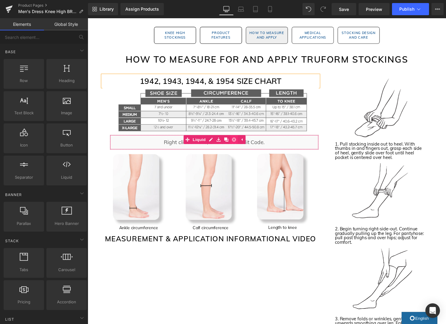
click at [238, 142] on icon at bounding box center [238, 142] width 4 height 5
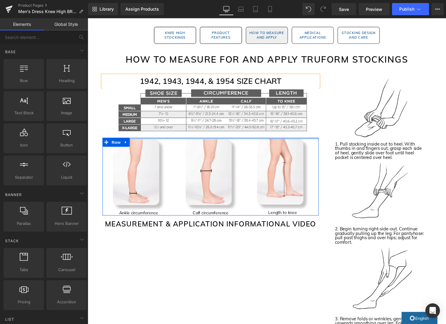
scroll to position [687, 0]
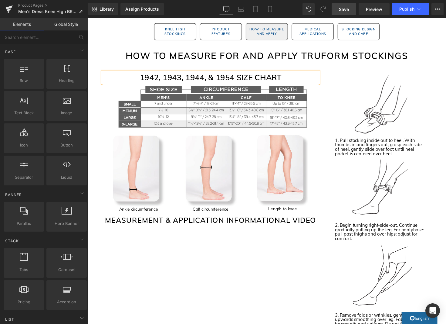
click at [347, 11] on span "Save" at bounding box center [344, 9] width 10 height 6
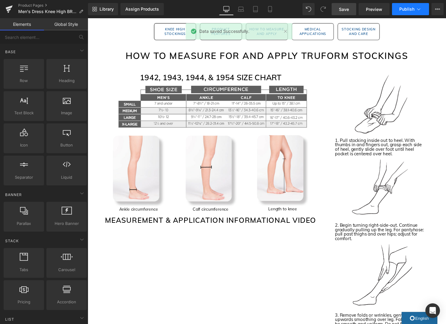
click at [417, 12] on icon at bounding box center [419, 9] width 6 height 6
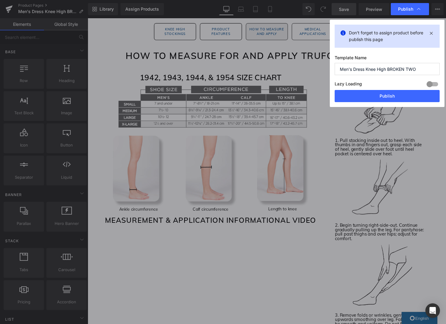
drag, startPoint x: 414, startPoint y: 69, endPoint x: 418, endPoint y: 69, distance: 3.6
click at [414, 69] on input "Men's Dress Knee High BROKEN TWO" at bounding box center [387, 69] width 105 height 12
drag, startPoint x: 413, startPoint y: 69, endPoint x: 388, endPoint y: 69, distance: 24.9
click at [388, 69] on input "Men's Dress Knee High BROKEN TWO" at bounding box center [387, 69] width 105 height 12
type input "Men's Dress Knee High"
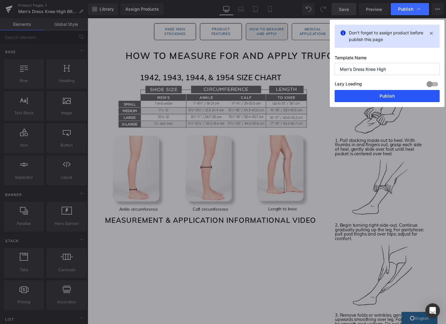
click at [412, 94] on button "Publish" at bounding box center [387, 96] width 105 height 12
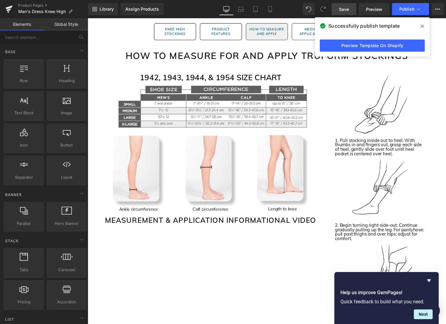
click at [344, 8] on span "Save" at bounding box center [344, 9] width 10 height 6
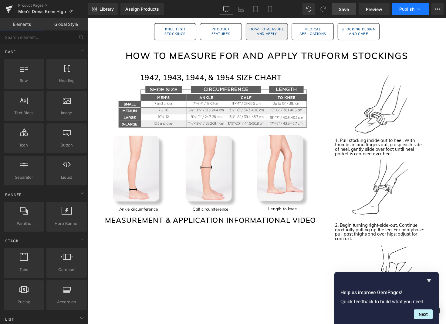
click at [421, 9] on icon at bounding box center [419, 9] width 6 height 6
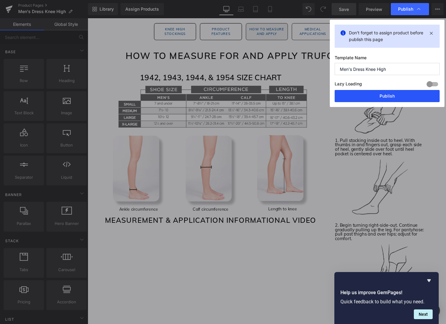
click at [425, 93] on button "Publish" at bounding box center [387, 96] width 105 height 12
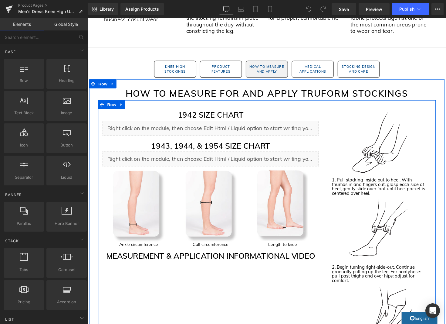
scroll to position [617, 0]
click at [230, 162] on link at bounding box center [230, 159] width 8 height 9
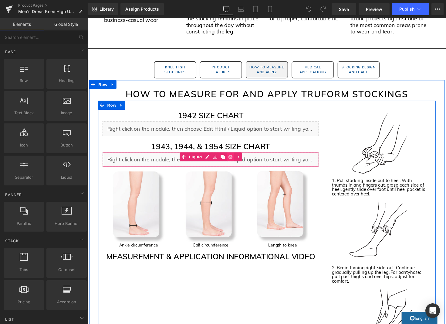
click at [233, 162] on icon at bounding box center [234, 160] width 4 height 4
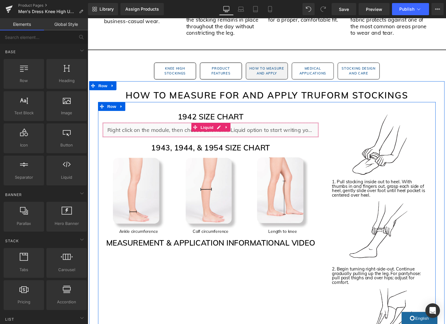
click at [230, 130] on icon at bounding box center [229, 129] width 1 height 3
click at [236, 131] on link at bounding box center [234, 129] width 8 height 9
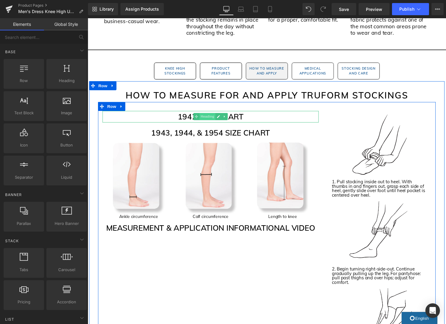
click at [213, 120] on span "Heading" at bounding box center [211, 118] width 16 height 7
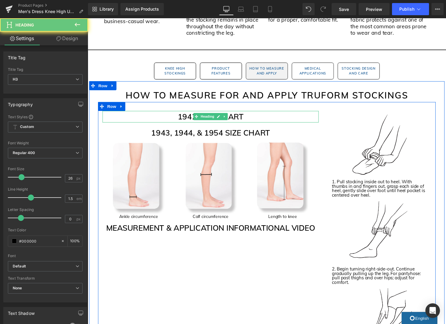
click at [257, 118] on h3 "1942 SIZE CHART" at bounding box center [214, 119] width 222 height 12
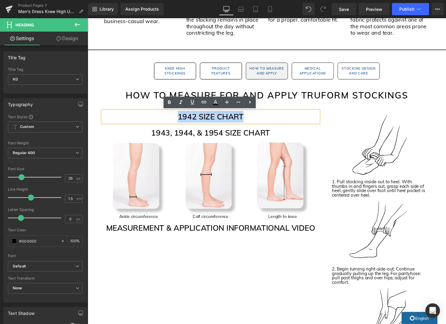
click at [257, 118] on h3 "1942 SIZE CHART" at bounding box center [214, 119] width 222 height 12
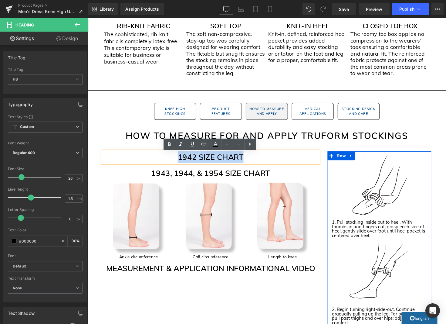
scroll to position [572, 0]
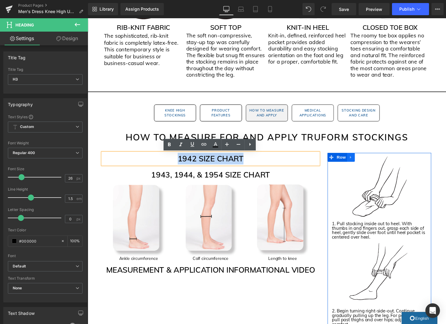
copy h3 "1942 SIZE CHART"
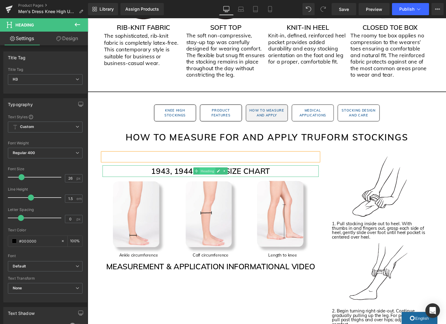
click at [210, 177] on span "Heading" at bounding box center [211, 174] width 16 height 7
click at [212, 175] on span "Heading" at bounding box center [211, 174] width 16 height 7
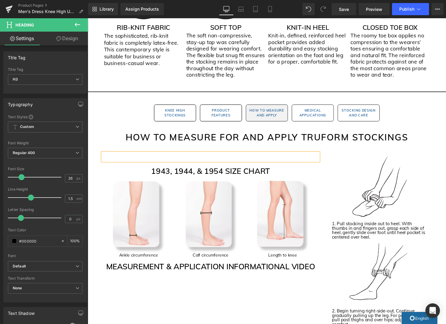
scroll to position [572, 0]
click at [211, 272] on span "Heading" at bounding box center [211, 271] width 16 height 7
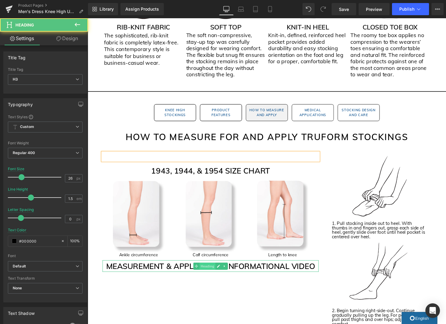
scroll to position [572, 0]
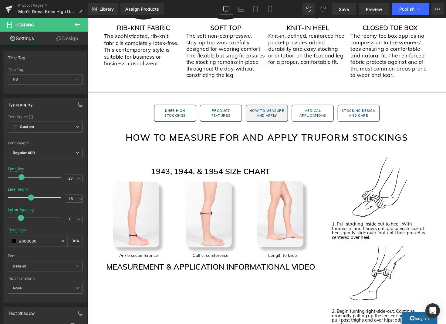
click at [77, 23] on icon at bounding box center [77, 25] width 5 height 4
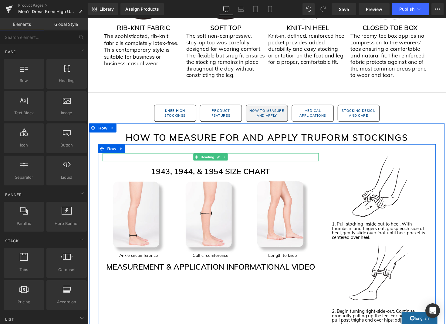
click at [229, 161] on icon at bounding box center [228, 160] width 3 height 4
click at [231, 160] on icon at bounding box center [231, 160] width 3 height 4
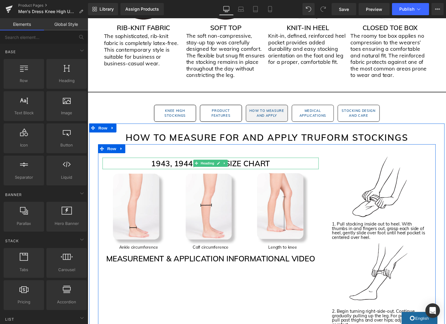
click at [153, 168] on h3 "1943, 1944, & 1954 SIZE CHART" at bounding box center [214, 167] width 222 height 12
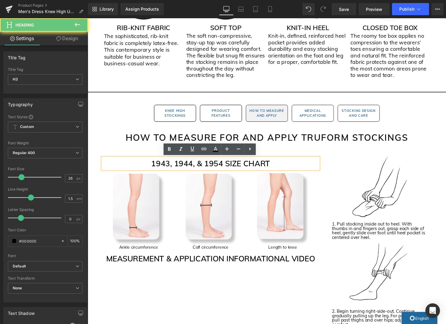
click at [154, 167] on h3 "1943, 1944, & 1954 SIZE CHART" at bounding box center [214, 167] width 222 height 12
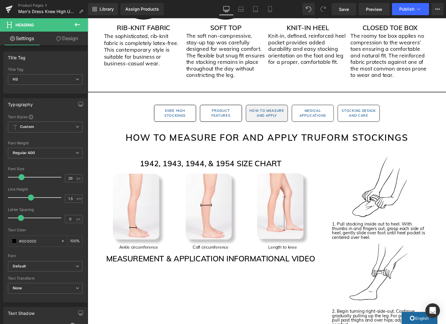
click at [74, 24] on icon at bounding box center [77, 24] width 7 height 7
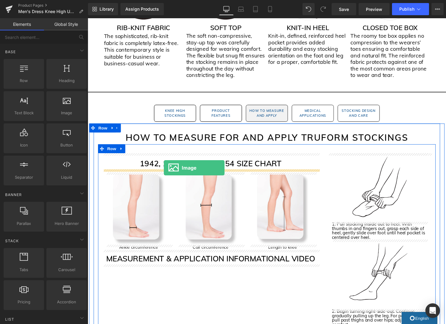
drag, startPoint x: 156, startPoint y: 131, endPoint x: 166, endPoint y: 172, distance: 41.8
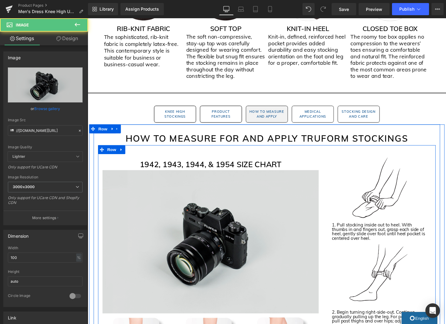
scroll to position [572, 0]
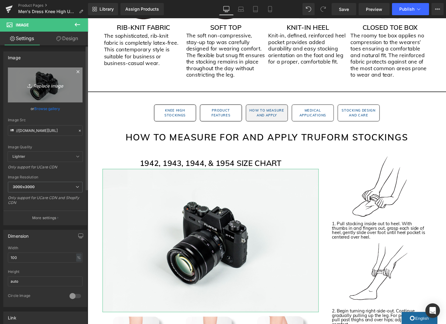
click at [43, 85] on icon "Replace Image" at bounding box center [45, 85] width 49 height 8
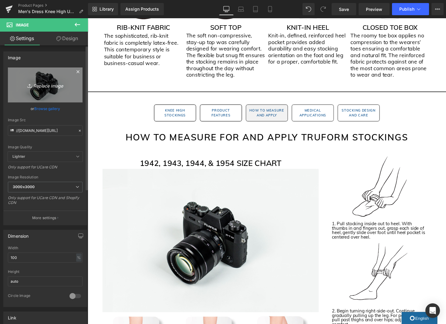
type input "C:\fakepath\1942 Size Chart Image.jpg"
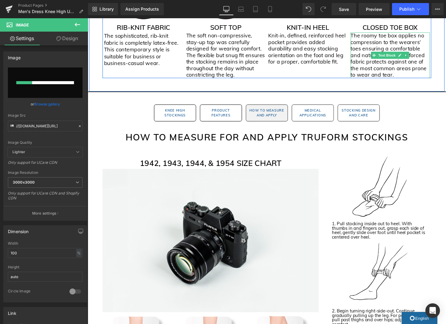
scroll to position [573, 0]
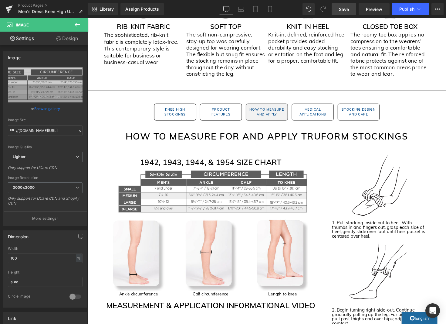
click at [348, 9] on span "Save" at bounding box center [344, 9] width 10 height 6
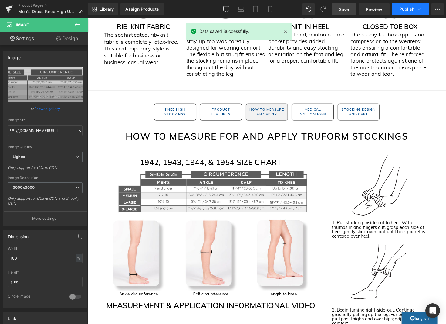
click at [400, 10] on span "Publish" at bounding box center [407, 9] width 15 height 5
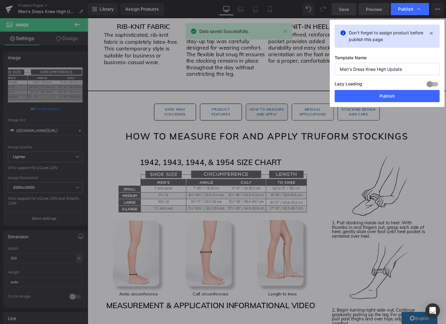
drag, startPoint x: 377, startPoint y: 93, endPoint x: 373, endPoint y: 4, distance: 89.1
click at [377, 93] on button "Publish" at bounding box center [387, 96] width 105 height 12
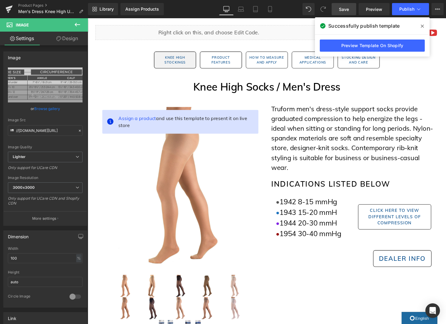
scroll to position [2, 0]
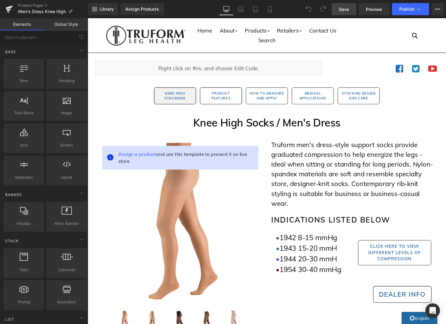
click at [338, 11] on link "Save" at bounding box center [344, 9] width 25 height 12
click at [421, 7] on icon at bounding box center [419, 9] width 6 height 6
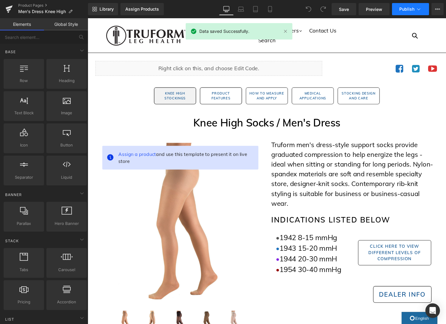
click at [420, 9] on icon at bounding box center [418, 9] width 3 height 2
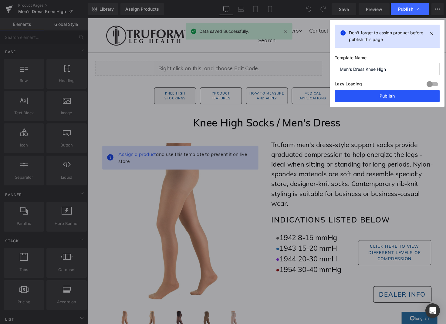
click at [422, 99] on button "Publish" at bounding box center [387, 96] width 105 height 12
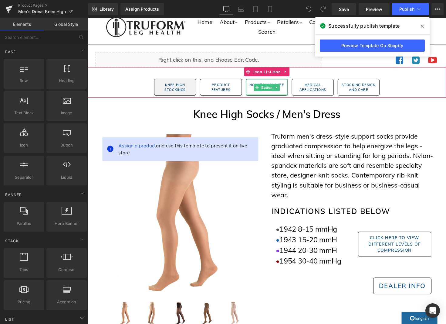
scroll to position [9, 0]
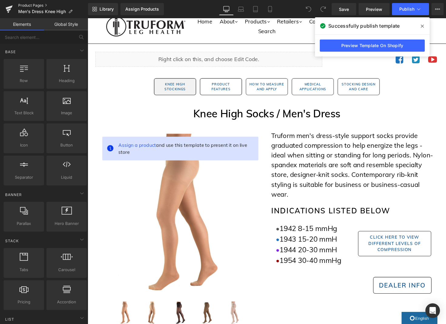
drag, startPoint x: 38, startPoint y: 5, endPoint x: 26, endPoint y: 37, distance: 34.3
click at [38, 5] on link "Product Pages" at bounding box center [53, 5] width 70 height 5
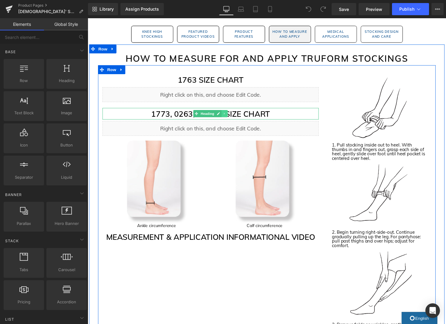
scroll to position [982, 0]
click at [228, 116] on icon at bounding box center [227, 116] width 1 height 2
click at [225, 114] on icon at bounding box center [224, 115] width 3 height 3
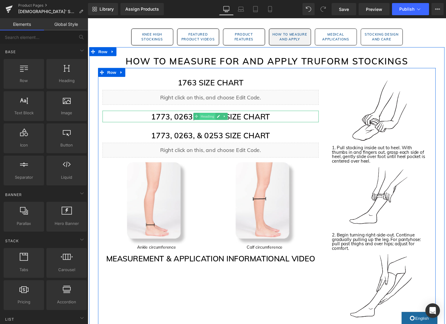
scroll to position [980, 0]
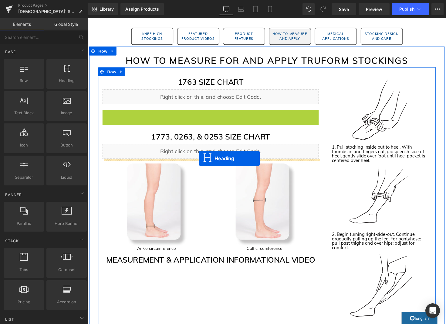
drag, startPoint x: 202, startPoint y: 119, endPoint x: 202, endPoint y: 162, distance: 42.8
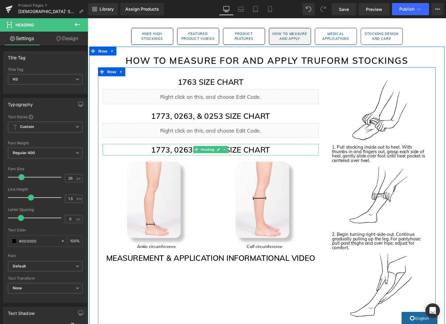
click at [179, 153] on h3 "1773, 0263, & 0253 SIZE CHART" at bounding box center [214, 153] width 222 height 12
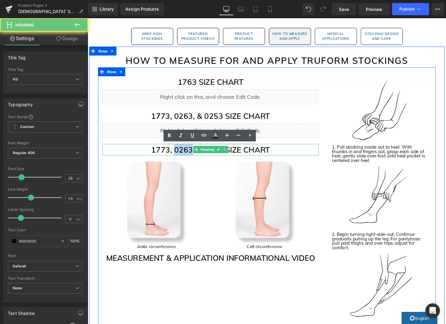
click at [179, 153] on h3 "1773, 0263, & 0253 SIZE CHART" at bounding box center [214, 153] width 222 height 12
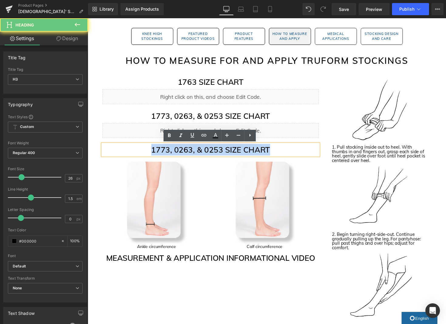
click at [179, 153] on h3 "1773, 0263, & 0253 SIZE CHART" at bounding box center [214, 153] width 222 height 12
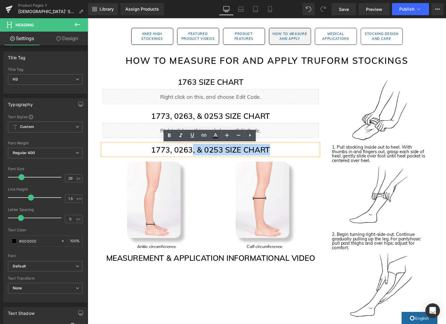
drag, startPoint x: 195, startPoint y: 153, endPoint x: 199, endPoint y: 153, distance: 4.6
click at [195, 153] on h3 "1773, 0263, & 0253 SIZE CHART" at bounding box center [214, 153] width 222 height 12
click at [206, 153] on h3 "1773, 0263, & 0253 SIZE CHART" at bounding box center [214, 153] width 222 height 12
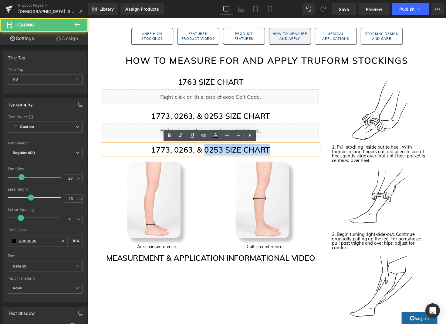
click at [207, 153] on h3 "1773, 0263, & 0253 SIZE CHART" at bounding box center [214, 153] width 222 height 12
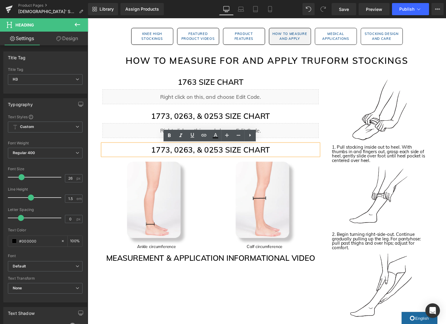
click at [201, 153] on h3 "1773, 0263, & 0253 SIZE CHART" at bounding box center [214, 153] width 222 height 12
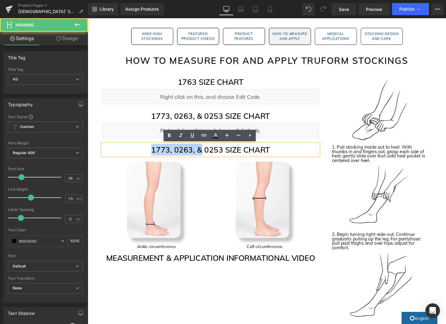
drag, startPoint x: 203, startPoint y: 153, endPoint x: 134, endPoint y: 155, distance: 69.3
click at [133, 155] on h3 "1773, 0263, & 0253 SIZE CHART" at bounding box center [214, 153] width 222 height 12
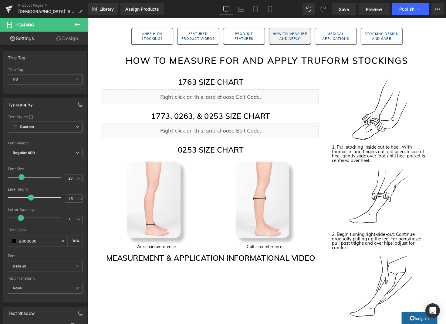
click at [75, 23] on icon at bounding box center [77, 24] width 7 height 7
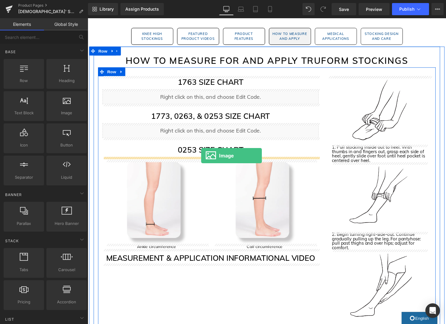
drag, startPoint x: 153, startPoint y: 131, endPoint x: 204, endPoint y: 158, distance: 58.4
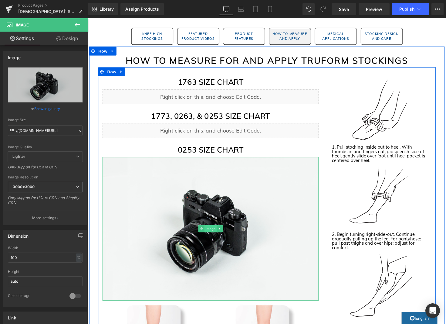
click at [213, 234] on span "Image" at bounding box center [213, 233] width 13 height 7
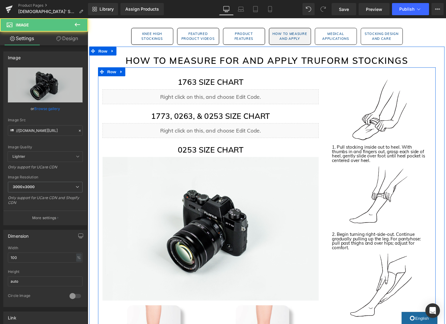
scroll to position [985, 0]
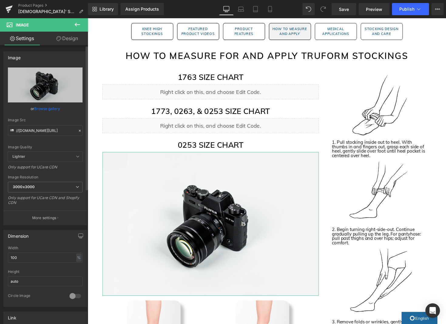
click at [48, 107] on link "Browse gallery" at bounding box center [47, 108] width 26 height 11
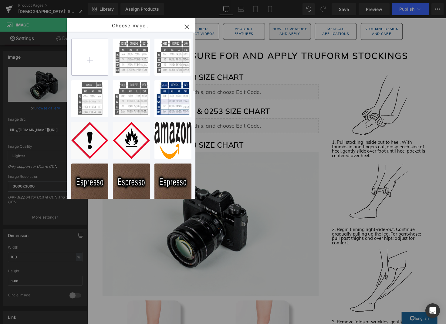
click at [79, 56] on input "file" at bounding box center [90, 57] width 36 height 36
type input "C:\fakepath\0253 Size Chart Image.jpg"
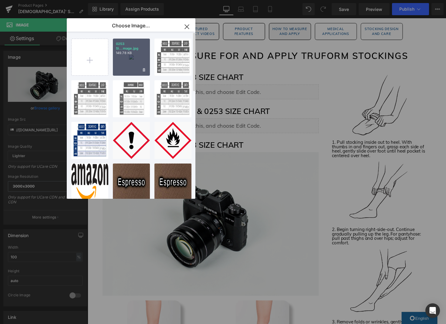
drag, startPoint x: 128, startPoint y: 55, endPoint x: 36, endPoint y: 60, distance: 92.4
click at [128, 55] on p "149.78 KB" at bounding box center [131, 53] width 31 height 5
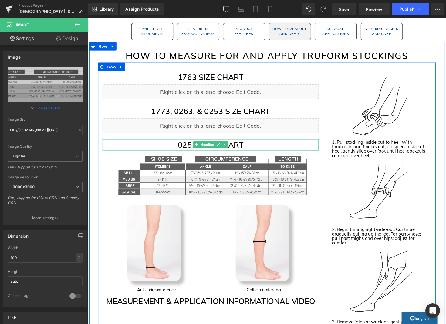
click at [189, 148] on h3 "0253 SIZE CHART" at bounding box center [214, 148] width 222 height 12
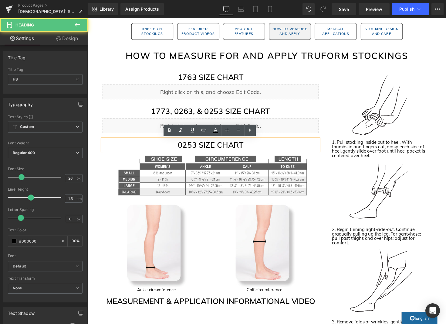
click at [199, 148] on h3 "0253 SIZE CHART" at bounding box center [214, 148] width 222 height 12
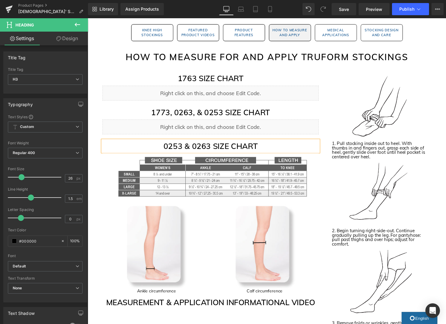
click at [262, 114] on h3 "1773, 0263, & 0253 SIZE CHART" at bounding box center [214, 114] width 222 height 12
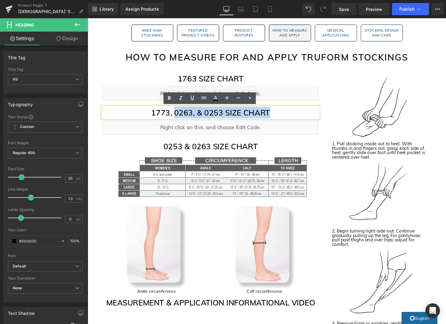
scroll to position [983, 0]
drag, startPoint x: 275, startPoint y: 114, endPoint x: 177, endPoint y: 117, distance: 98.4
click at [177, 117] on h3 "1773, 0263, & 0253 SIZE CHART" at bounding box center [214, 115] width 222 height 12
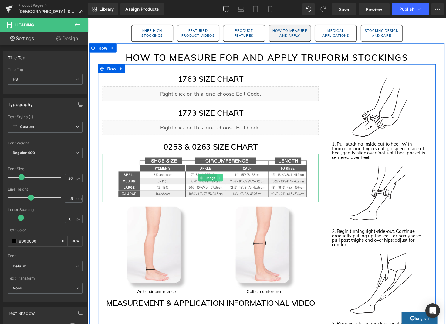
click at [224, 180] on icon at bounding box center [223, 182] width 3 height 4
click at [221, 182] on icon at bounding box center [219, 181] width 3 height 3
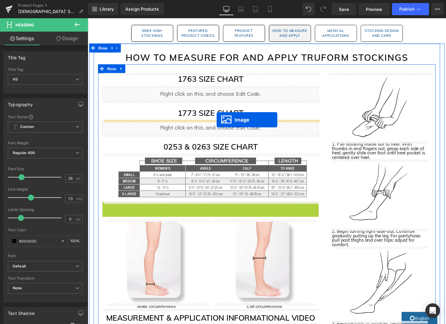
drag, startPoint x: 214, startPoint y: 231, endPoint x: 220, endPoint y: 122, distance: 109.1
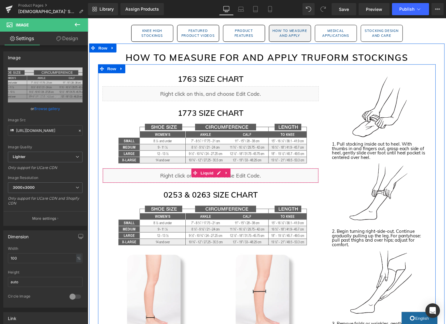
click at [230, 177] on icon at bounding box center [230, 176] width 4 height 5
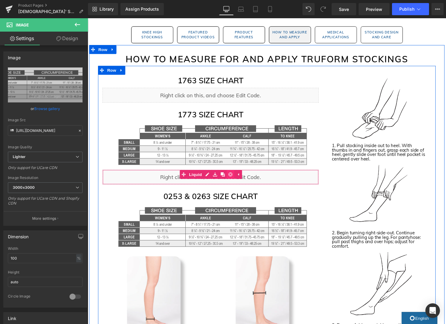
click at [234, 178] on icon at bounding box center [234, 178] width 4 height 4
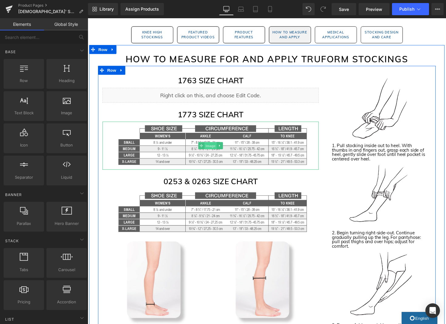
click at [211, 150] on span "Image" at bounding box center [213, 148] width 13 height 7
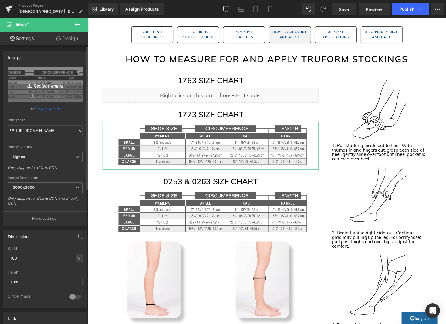
click at [47, 83] on icon "Replace Image" at bounding box center [45, 85] width 49 height 8
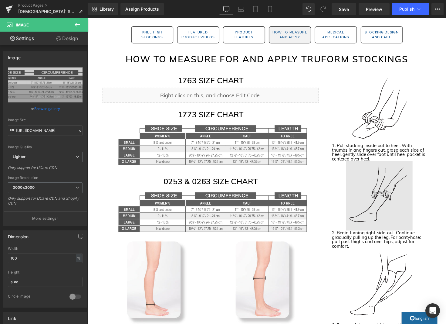
type input "C:\fakepath\1773 Size Chart Image.jpg"
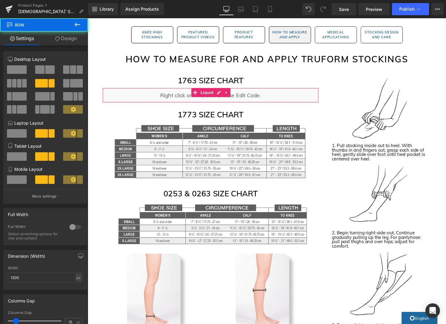
click at [301, 123] on div "1763 SIZE CHART Heading Liquid 1773 SIZE CHART Heading Image 0253 & 0263 SIZE C…" at bounding box center [213, 299] width 231 height 447
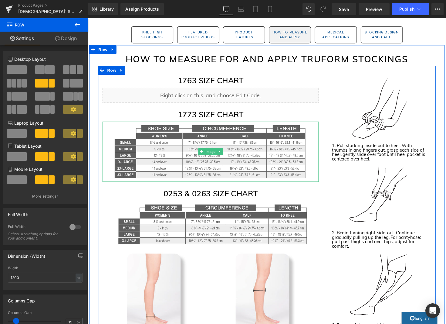
click at [223, 155] on icon at bounding box center [223, 155] width 3 height 4
click at [220, 154] on icon at bounding box center [219, 154] width 3 height 3
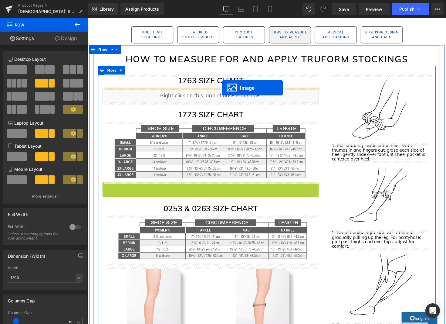
drag, startPoint x: 214, startPoint y: 217, endPoint x: 226, endPoint y: 90, distance: 127.8
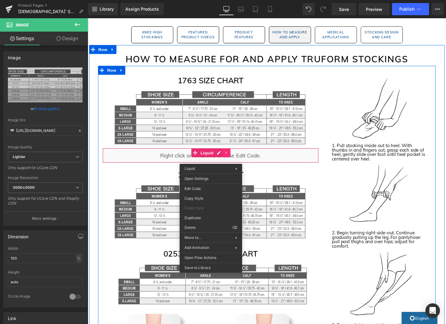
click at [230, 155] on div "Liquid" at bounding box center [214, 158] width 222 height 15
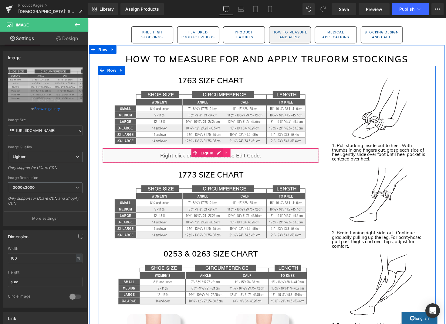
click at [232, 156] on icon at bounding box center [230, 156] width 4 height 5
click at [235, 156] on icon at bounding box center [234, 156] width 4 height 4
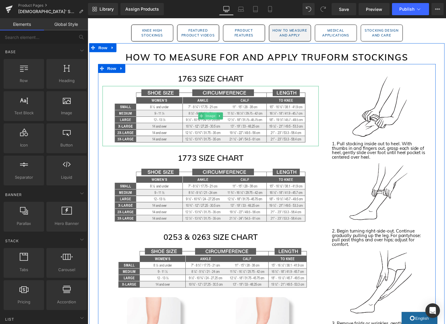
scroll to position [984, 0]
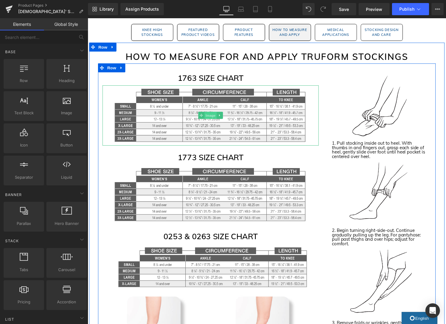
click at [212, 119] on span "Image" at bounding box center [213, 117] width 13 height 7
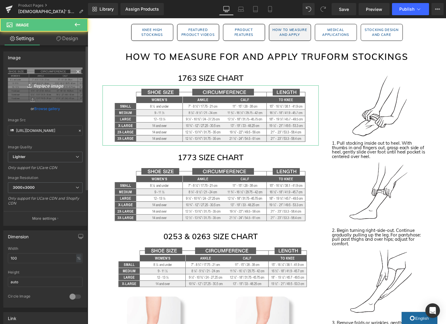
click at [68, 89] on link "Replace Image" at bounding box center [45, 84] width 75 height 35
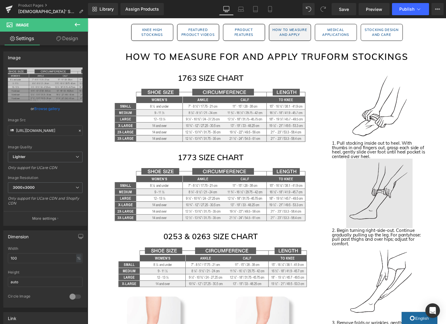
type input "C:\fakepath\1763 Size Chart Image.jpg"
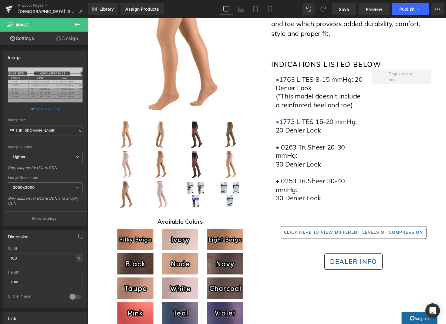
scroll to position [194, 0]
drag, startPoint x: 344, startPoint y: 9, endPoint x: 400, endPoint y: 8, distance: 55.6
click at [344, 9] on span "Save" at bounding box center [344, 9] width 10 height 6
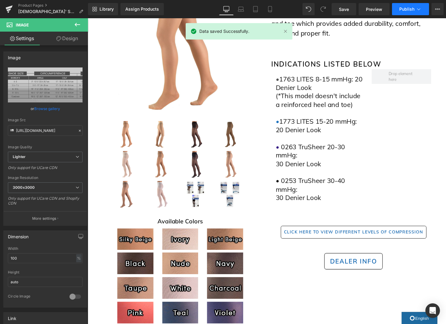
click at [400, 8] on span "Publish" at bounding box center [407, 9] width 15 height 5
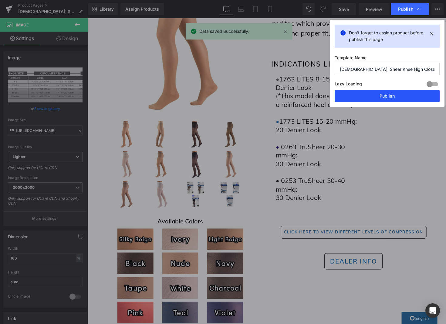
click at [378, 93] on button "Publish" at bounding box center [387, 96] width 105 height 12
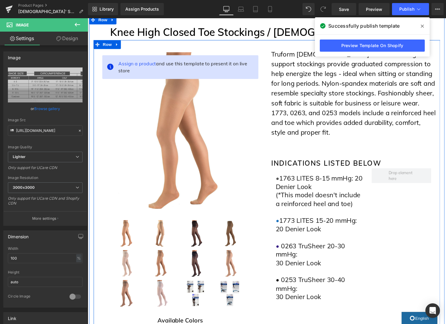
scroll to position [90, 0]
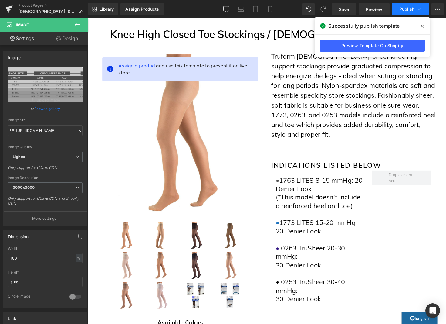
click at [410, 9] on span "Publish" at bounding box center [407, 9] width 15 height 5
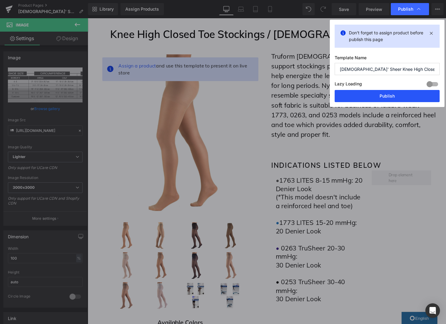
click at [399, 97] on button "Publish" at bounding box center [387, 96] width 105 height 12
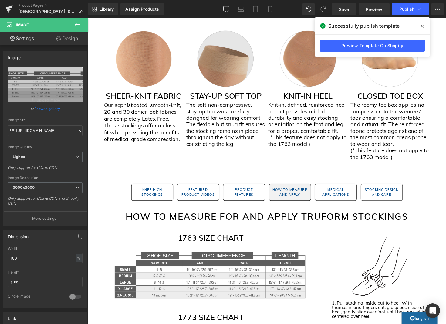
scroll to position [879, 0]
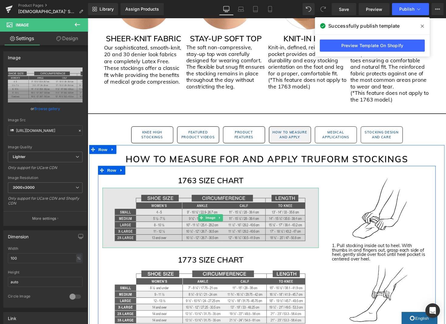
drag, startPoint x: 213, startPoint y: 222, endPoint x: 229, endPoint y: 222, distance: 15.5
click at [213, 222] on span "Image" at bounding box center [213, 222] width 13 height 7
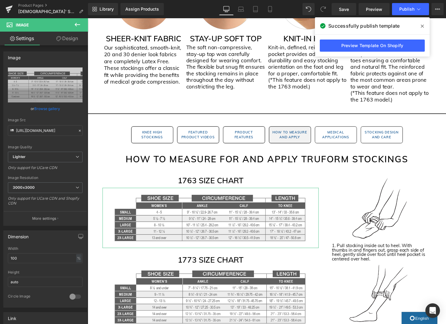
drag, startPoint x: 66, startPoint y: 40, endPoint x: 40, endPoint y: 65, distance: 36.1
click at [66, 40] on link "Design" at bounding box center [67, 39] width 44 height 14
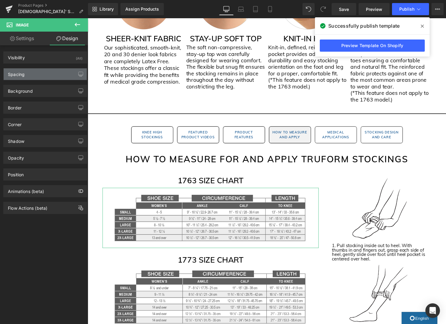
click at [35, 73] on div "Spacing" at bounding box center [45, 74] width 83 height 12
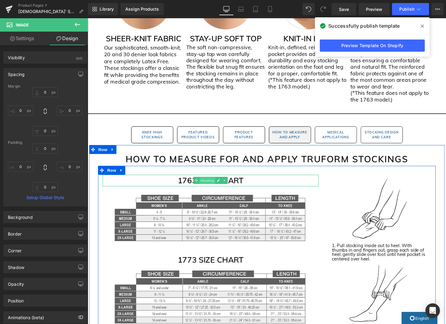
click at [212, 184] on span "Heading" at bounding box center [211, 184] width 16 height 7
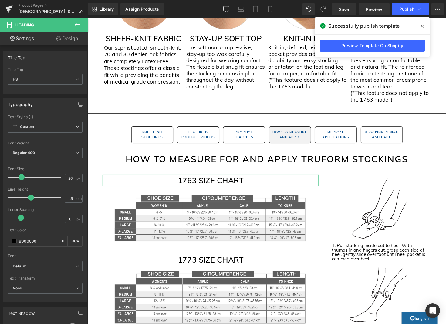
click at [63, 37] on link "Design" at bounding box center [67, 39] width 44 height 14
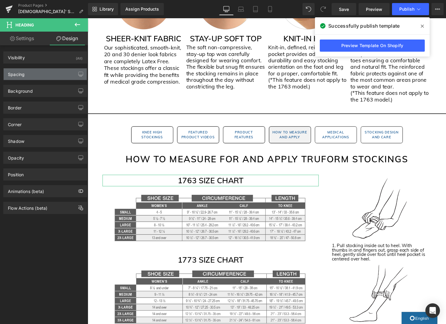
click at [19, 74] on div "Spacing" at bounding box center [16, 72] width 17 height 9
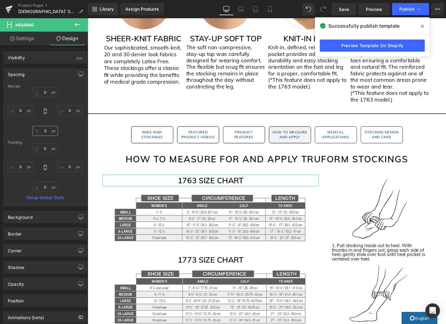
scroll to position [0, 0]
click at [43, 130] on input "5" at bounding box center [45, 130] width 26 height 10
click at [39, 130] on input "5" at bounding box center [45, 130] width 26 height 10
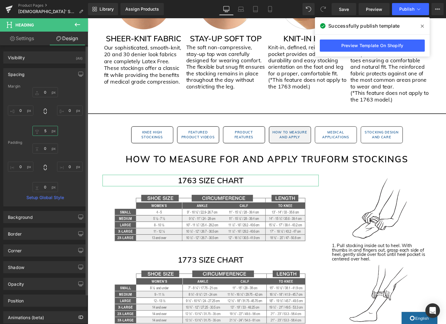
type input "0"
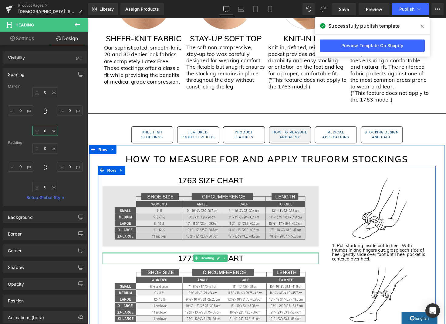
scroll to position [880, 0]
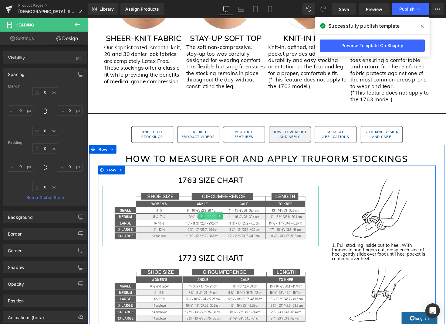
click at [212, 221] on span "Image" at bounding box center [213, 220] width 13 height 7
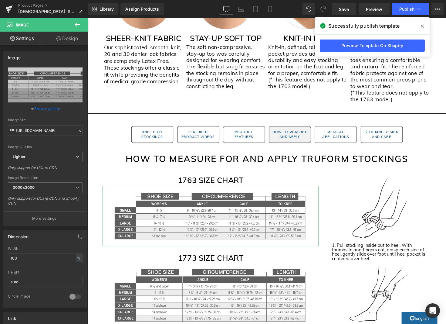
click at [76, 43] on link "Design" at bounding box center [67, 39] width 44 height 14
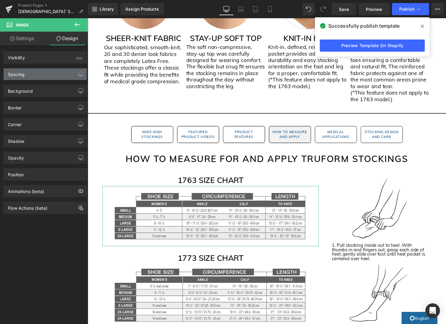
click at [33, 73] on div "Spacing" at bounding box center [45, 74] width 83 height 12
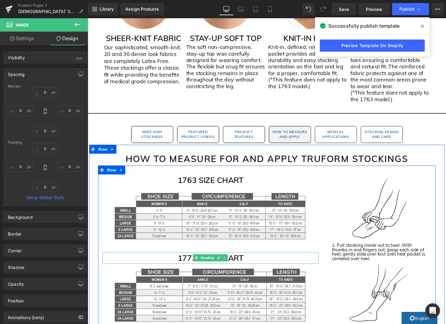
click at [213, 262] on span "Heading" at bounding box center [211, 263] width 16 height 7
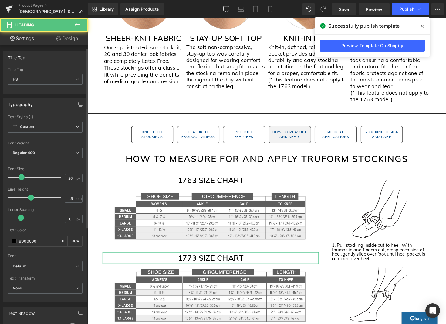
scroll to position [4, 0]
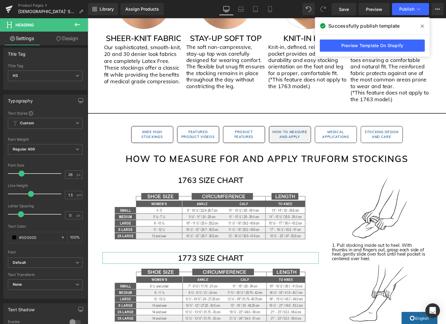
click at [67, 40] on link "Design" at bounding box center [67, 39] width 44 height 14
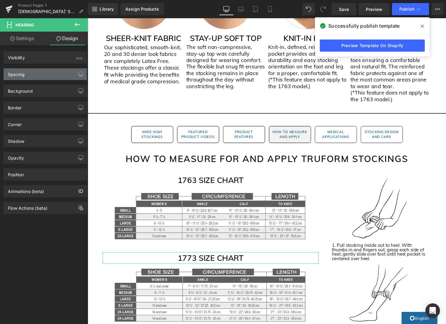
click at [34, 79] on div "Spacing" at bounding box center [45, 74] width 83 height 12
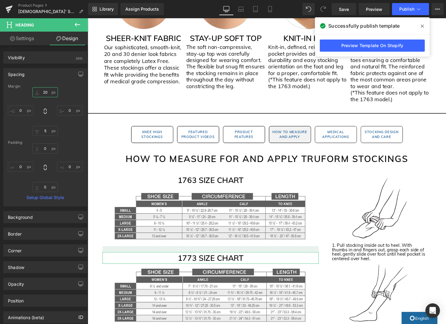
click at [44, 91] on input "20" at bounding box center [45, 92] width 26 height 10
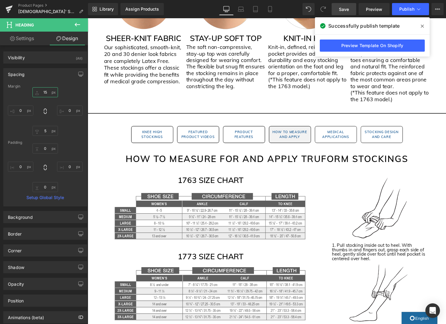
type input "15"
click at [343, 9] on span "Save" at bounding box center [344, 9] width 10 height 6
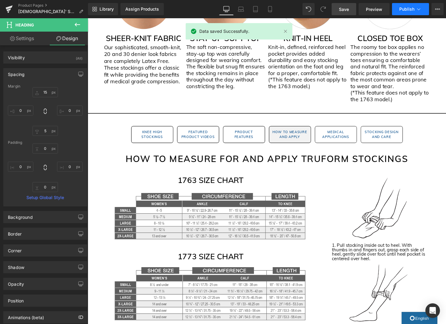
click at [412, 7] on span "Publish" at bounding box center [407, 9] width 15 height 5
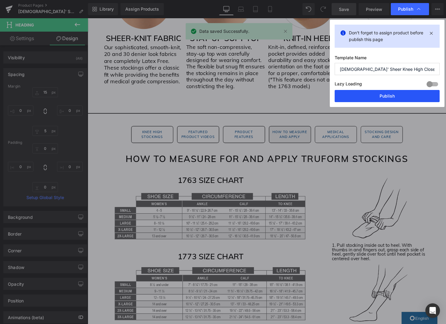
click at [387, 97] on button "Publish" at bounding box center [387, 96] width 105 height 12
